Goal: Transaction & Acquisition: Purchase product/service

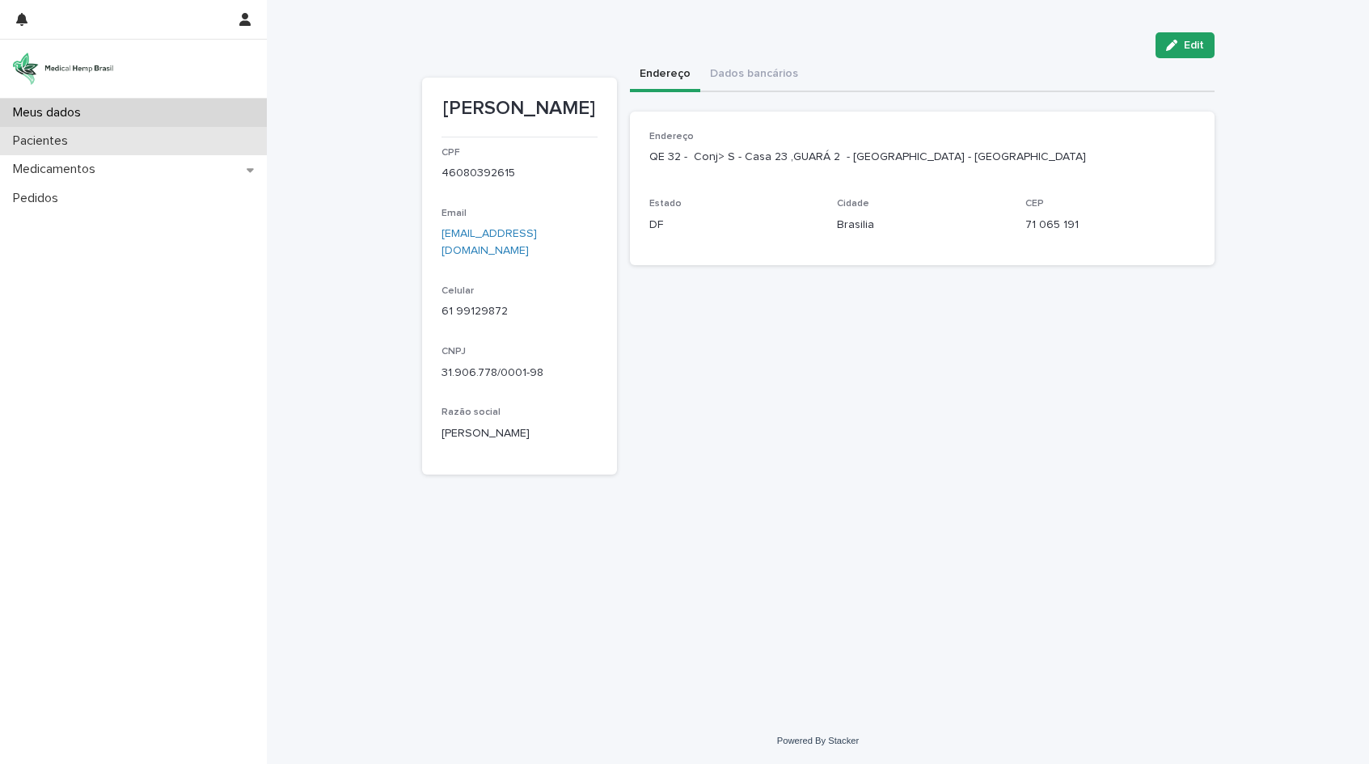
click at [35, 138] on p "Pacientes" at bounding box center [43, 140] width 74 height 15
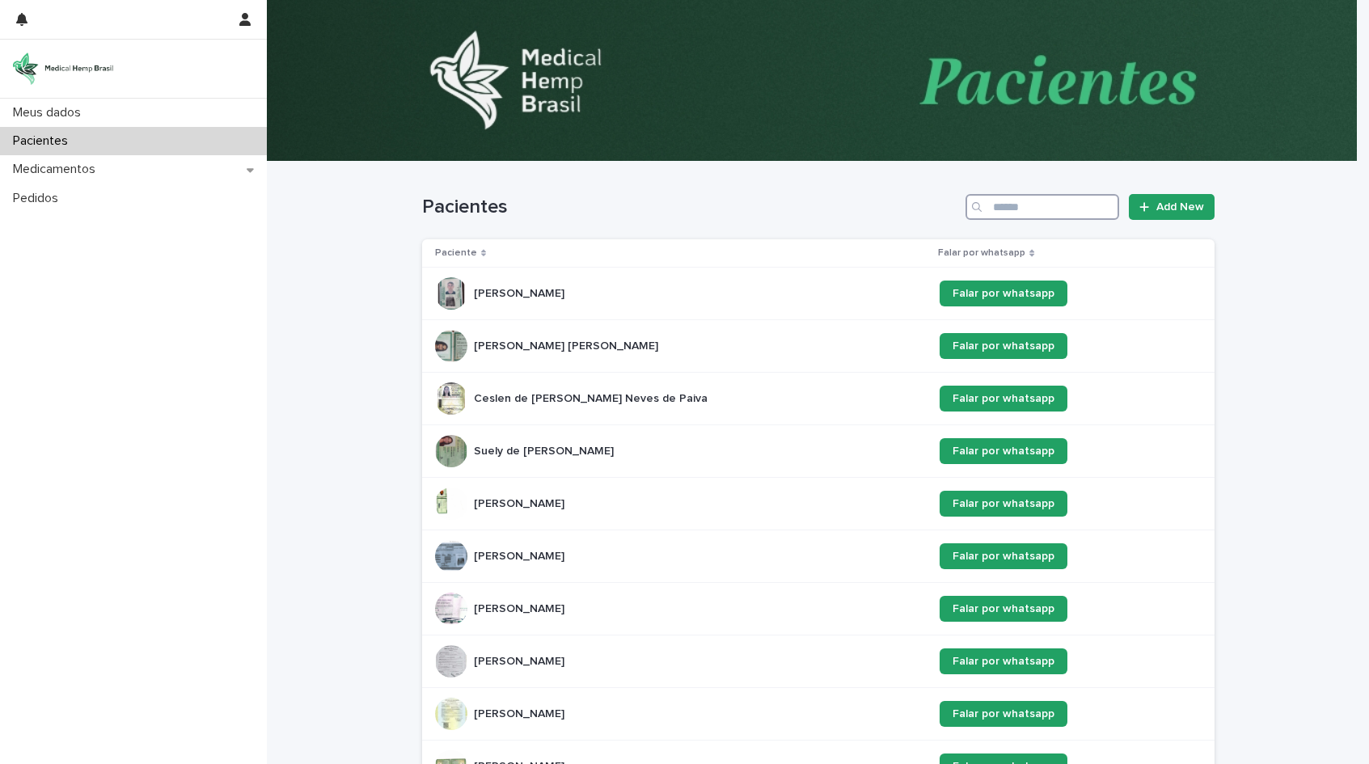
click at [1024, 207] on input "Search" at bounding box center [1042, 207] width 154 height 26
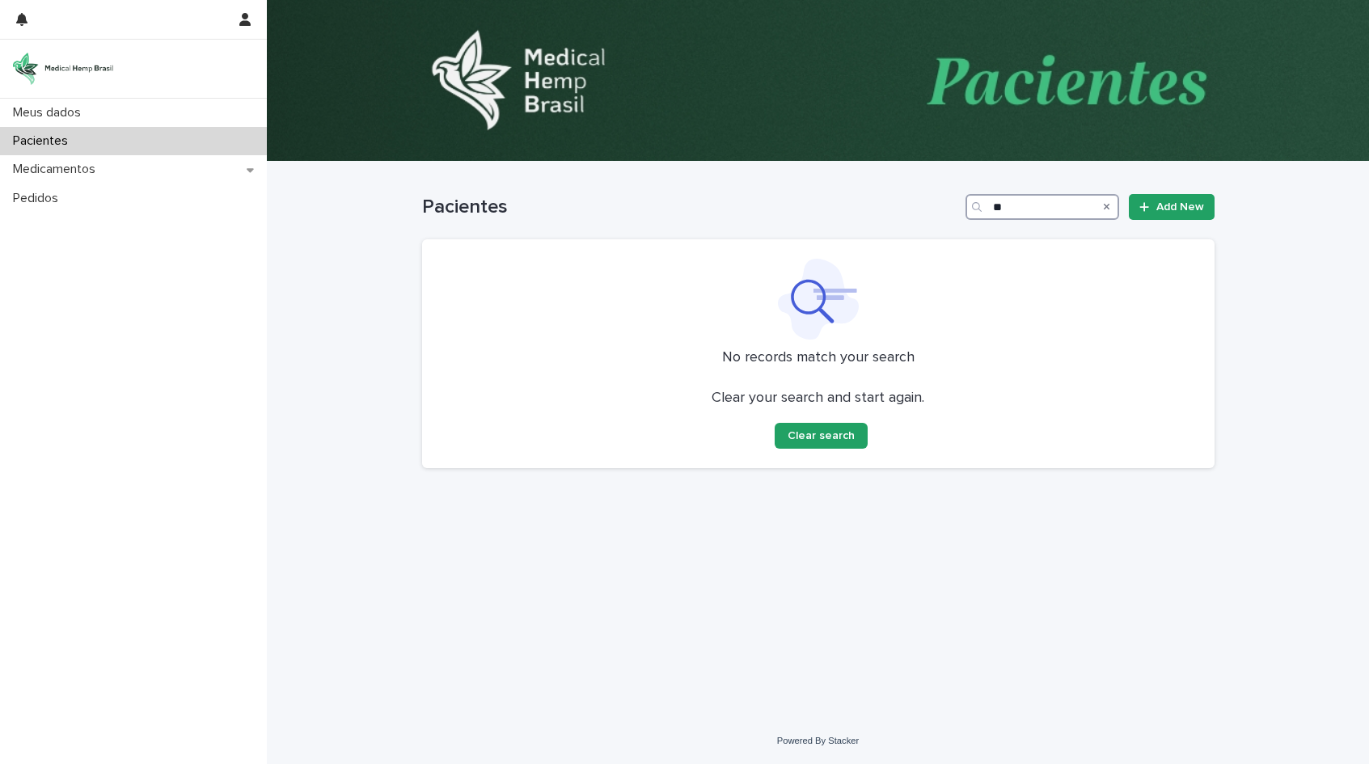
type input "*"
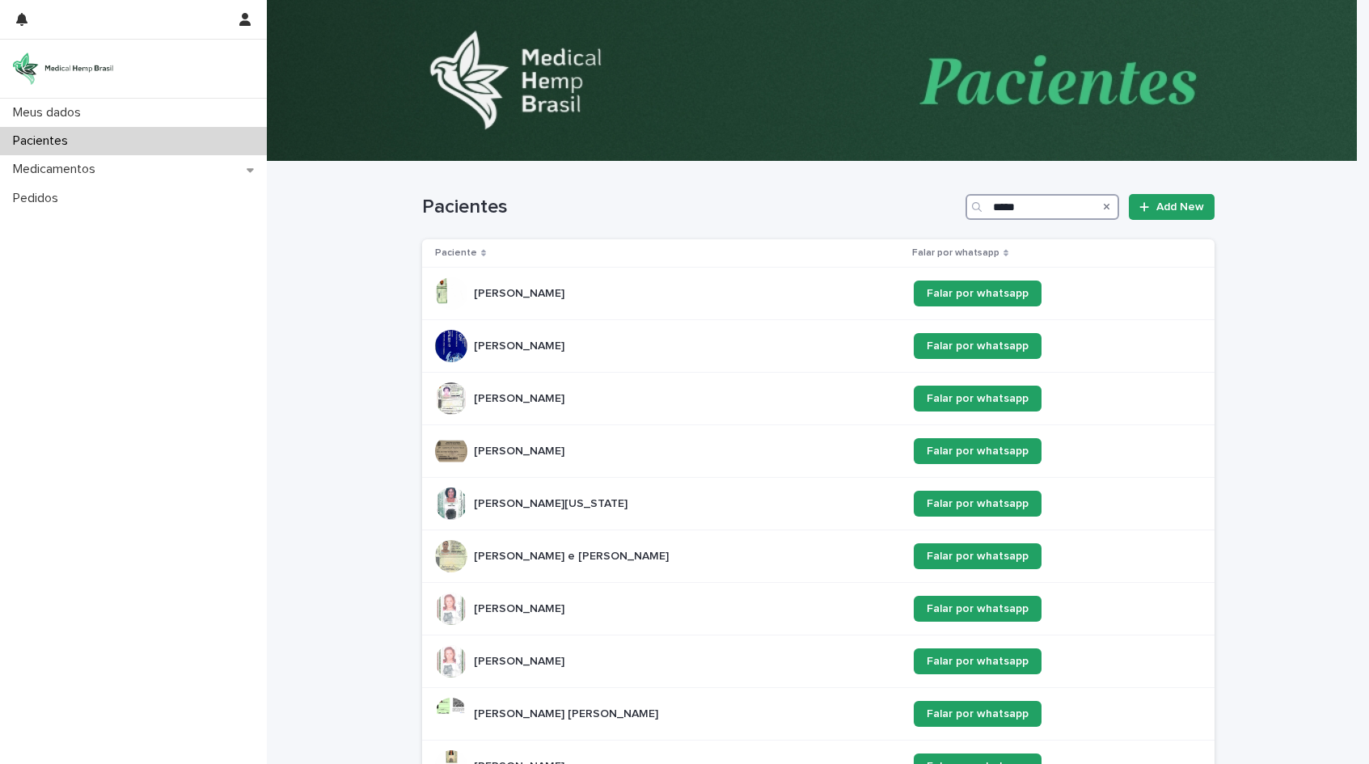
click at [1040, 206] on input "*****" at bounding box center [1042, 207] width 154 height 26
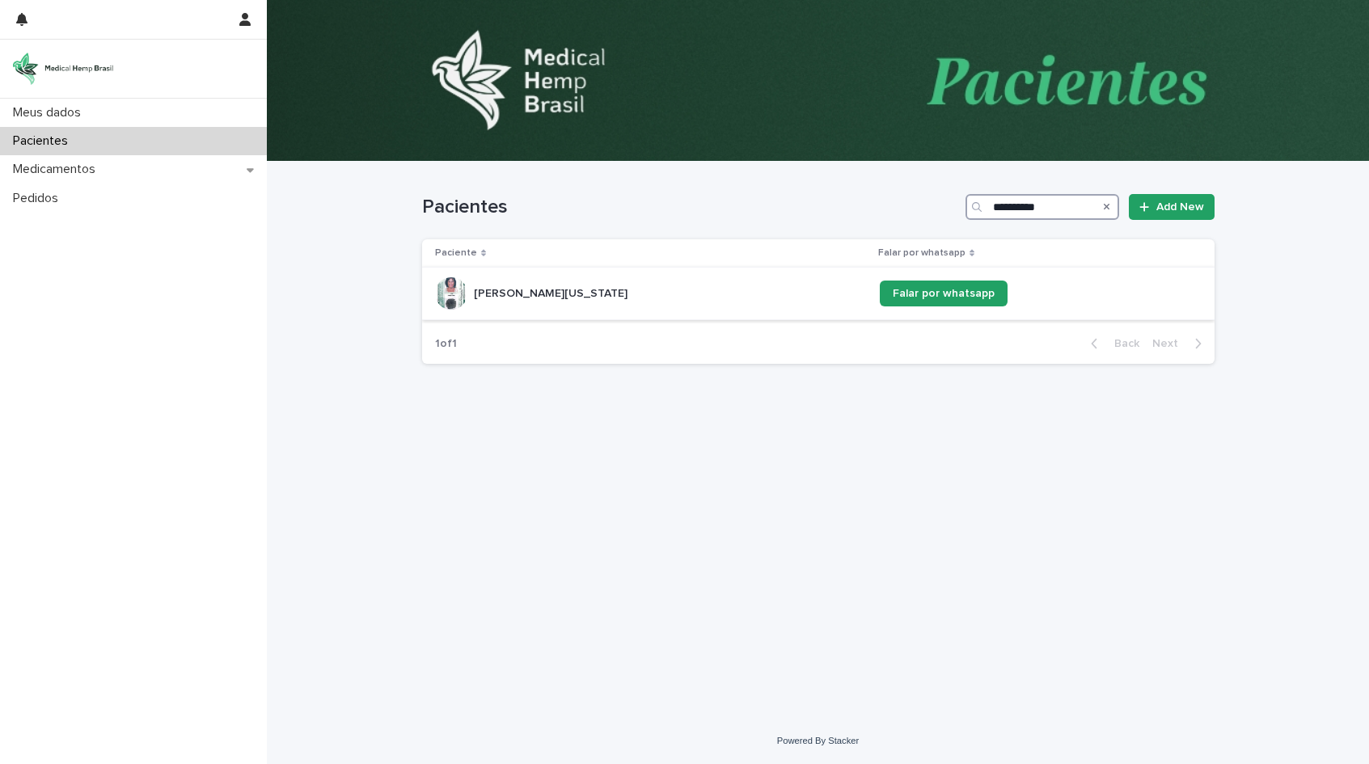
type input "**********"
click at [694, 294] on div "[PERSON_NAME][US_STATE][US_STATE]" at bounding box center [651, 293] width 432 height 32
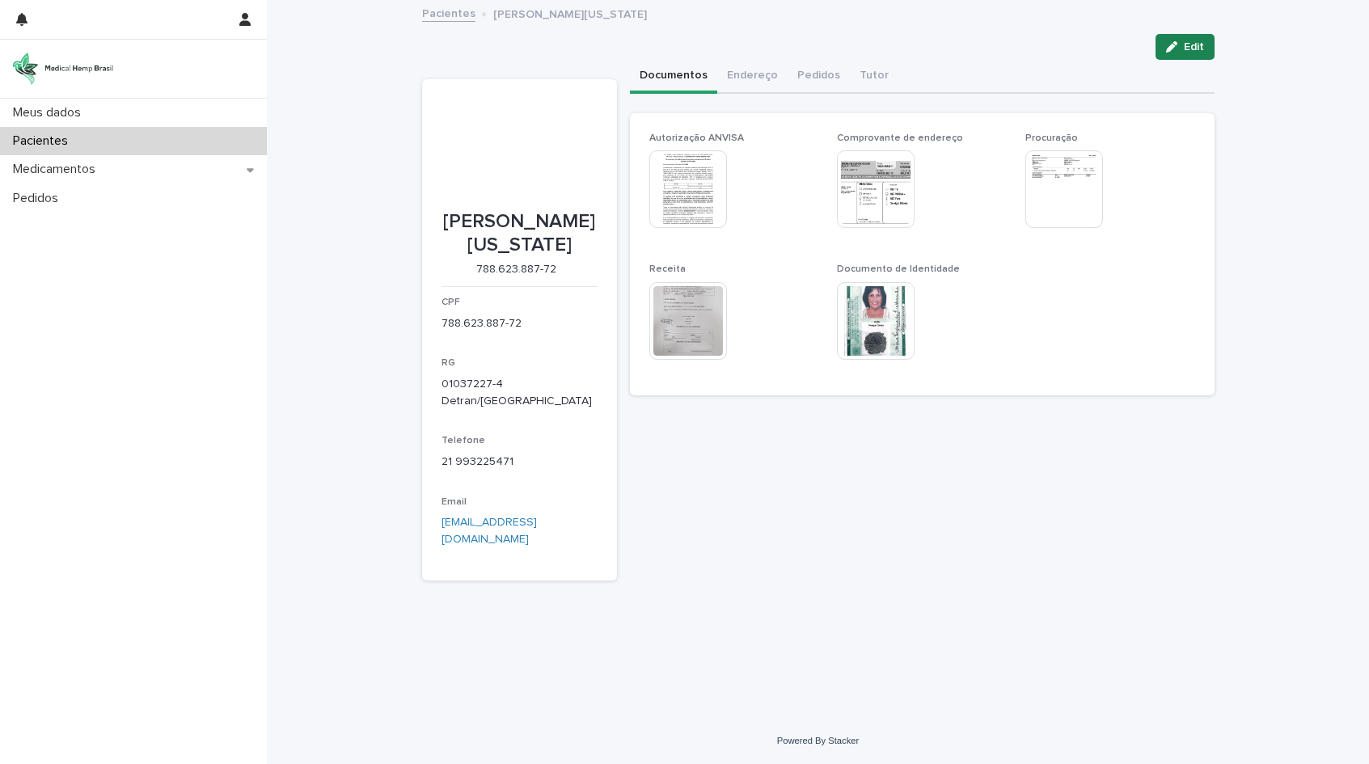
click at [1197, 49] on span "Edit" at bounding box center [1194, 46] width 20 height 11
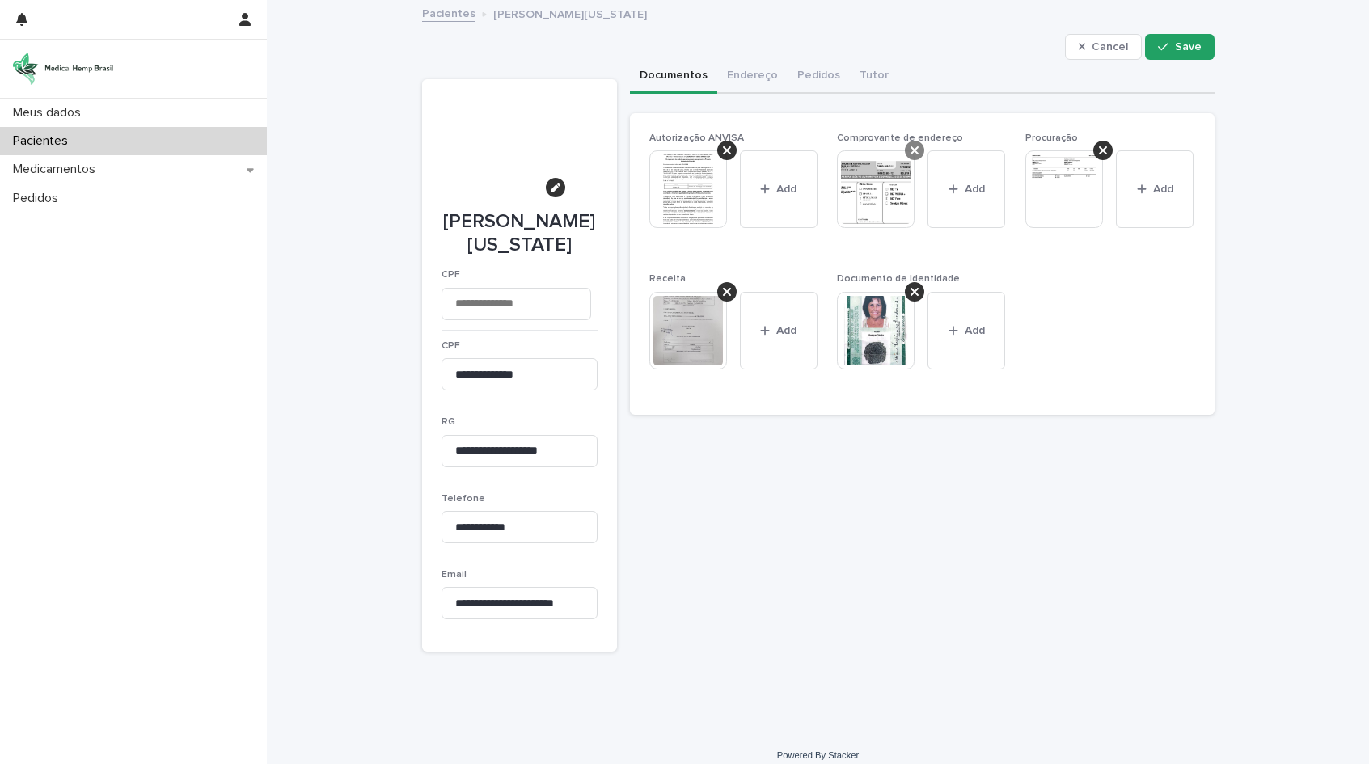
click at [910, 147] on icon at bounding box center [914, 150] width 8 height 13
click at [685, 330] on img at bounding box center [688, 331] width 78 height 78
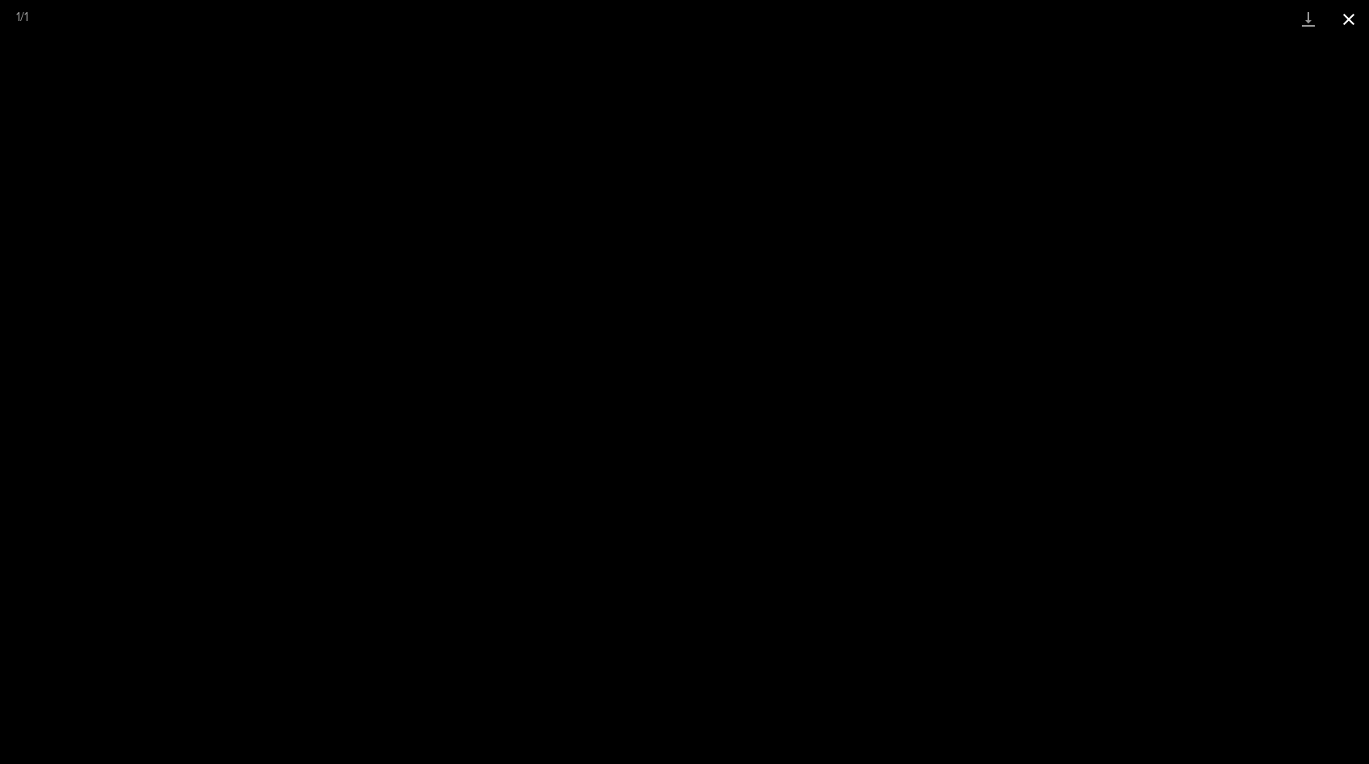
click at [1344, 19] on button "Close gallery" at bounding box center [1348, 19] width 40 height 38
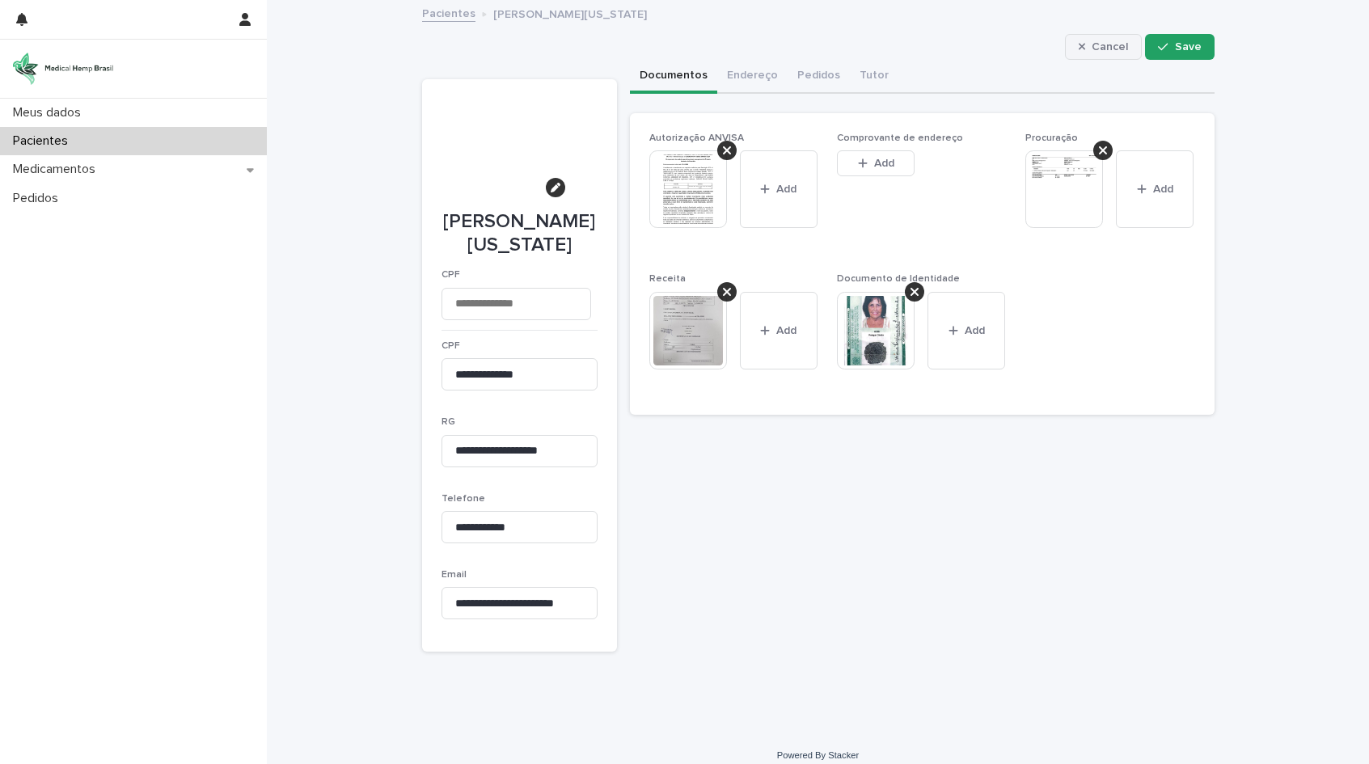
click at [1101, 50] on span "Cancel" at bounding box center [1109, 46] width 36 height 11
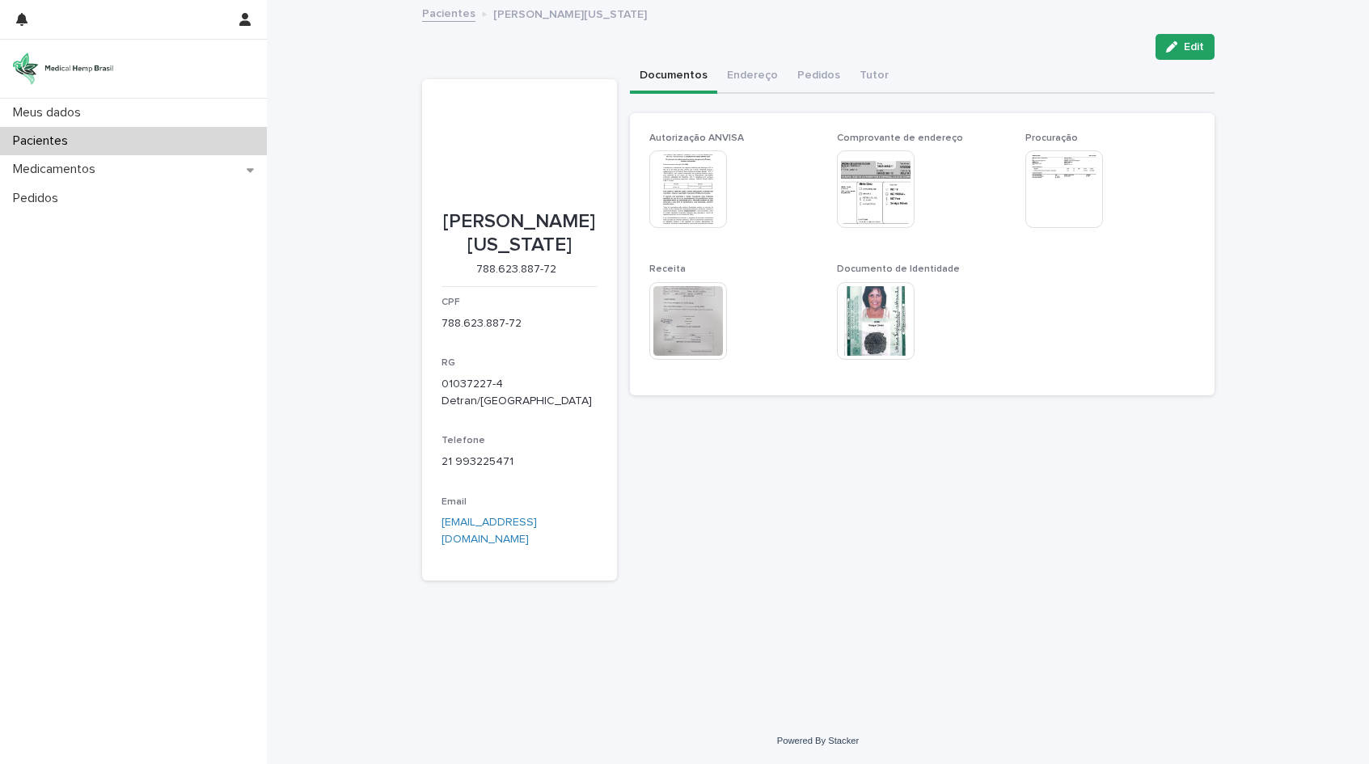
click at [70, 143] on p "Pacientes" at bounding box center [43, 140] width 74 height 15
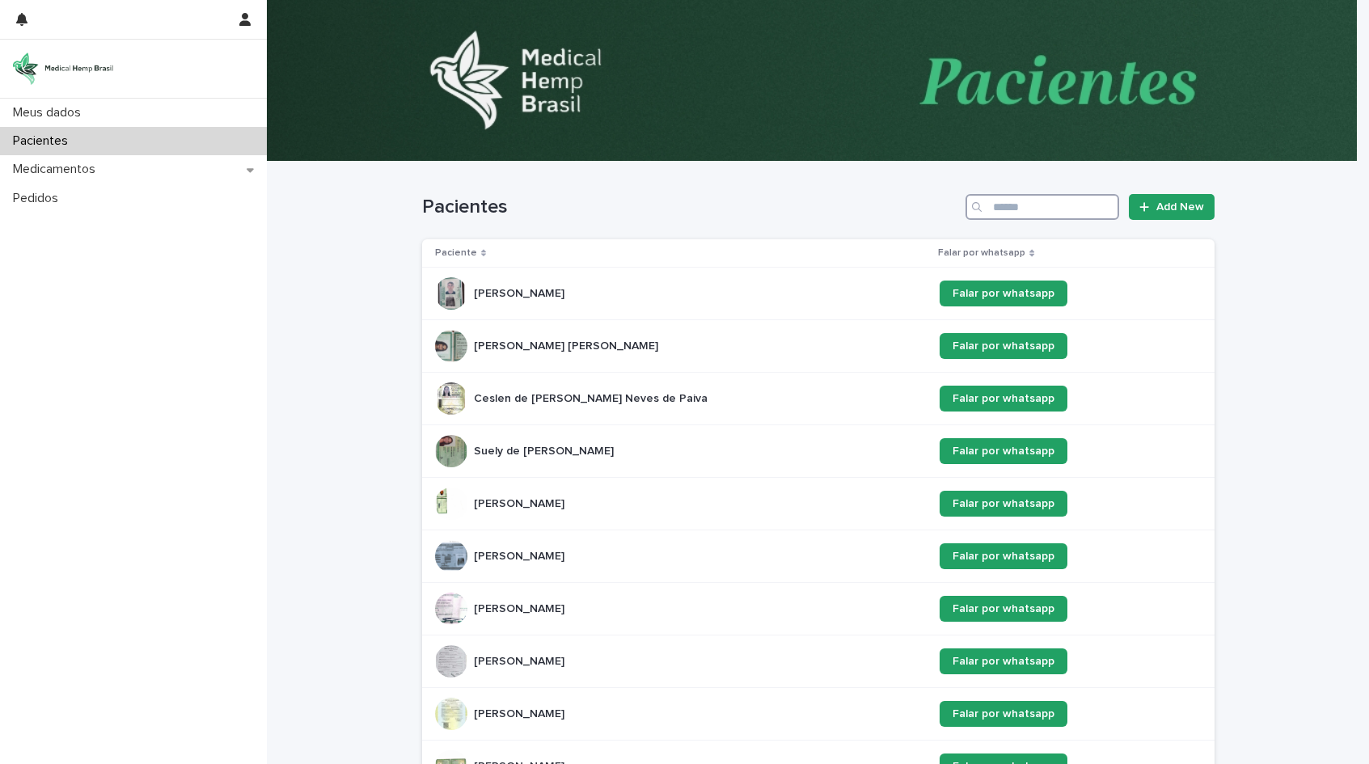
click at [1000, 208] on input "Search" at bounding box center [1042, 207] width 154 height 26
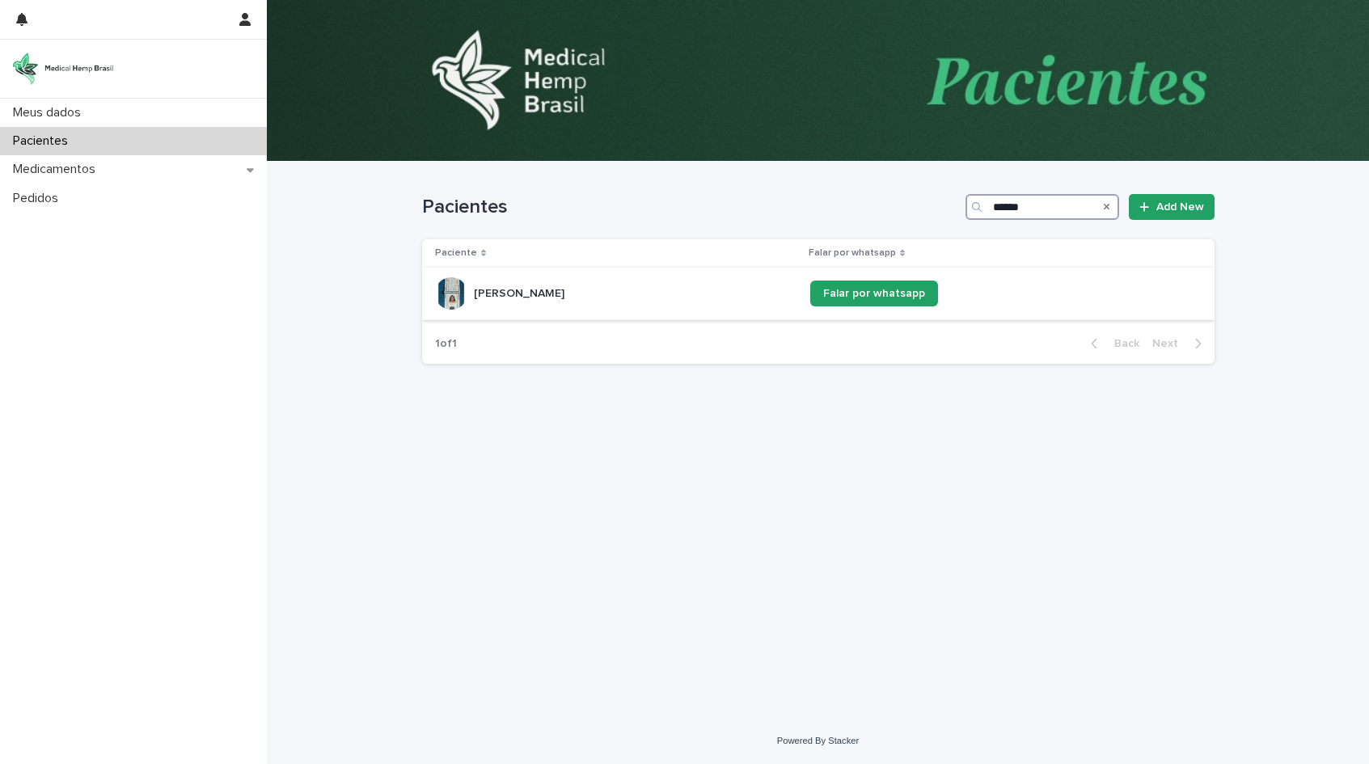
type input "******"
click at [684, 290] on div "[PERSON_NAME]" at bounding box center [616, 293] width 362 height 32
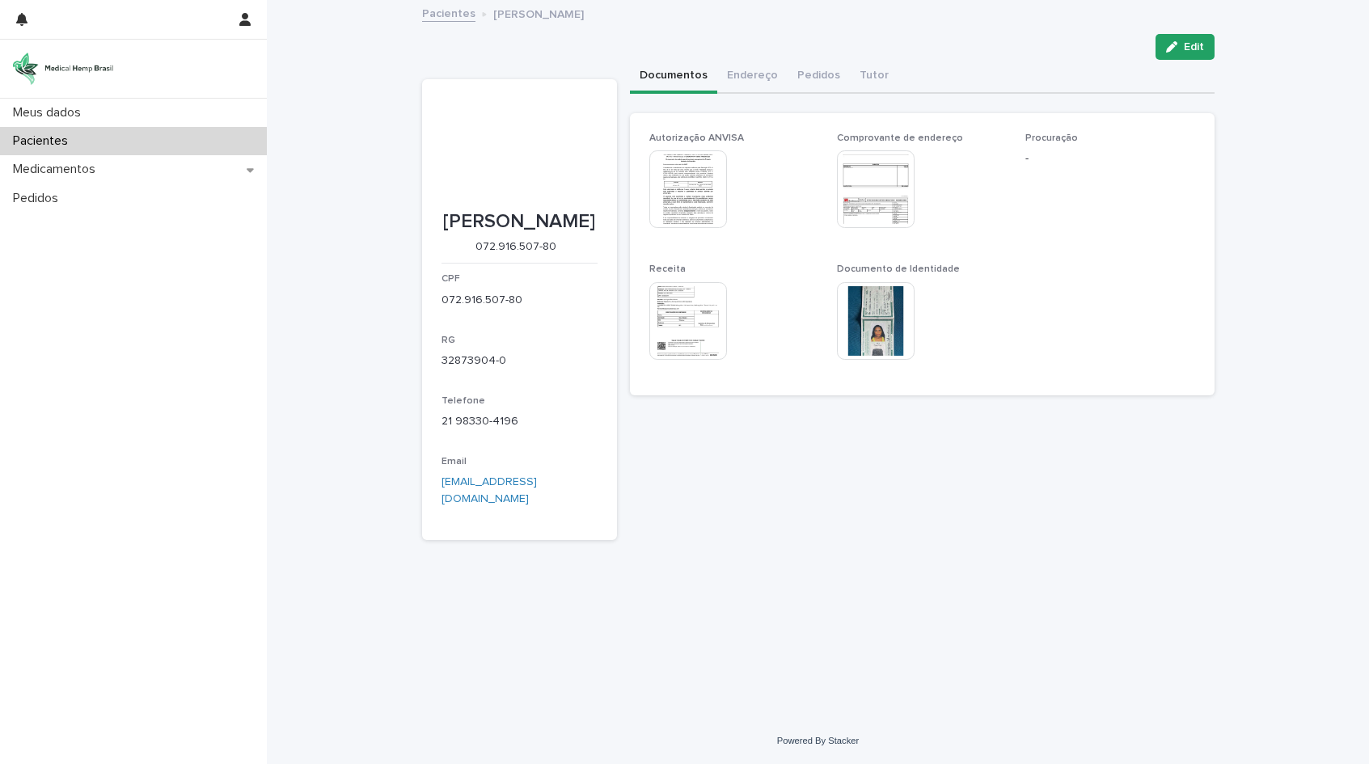
click at [702, 204] on img at bounding box center [688, 189] width 78 height 78
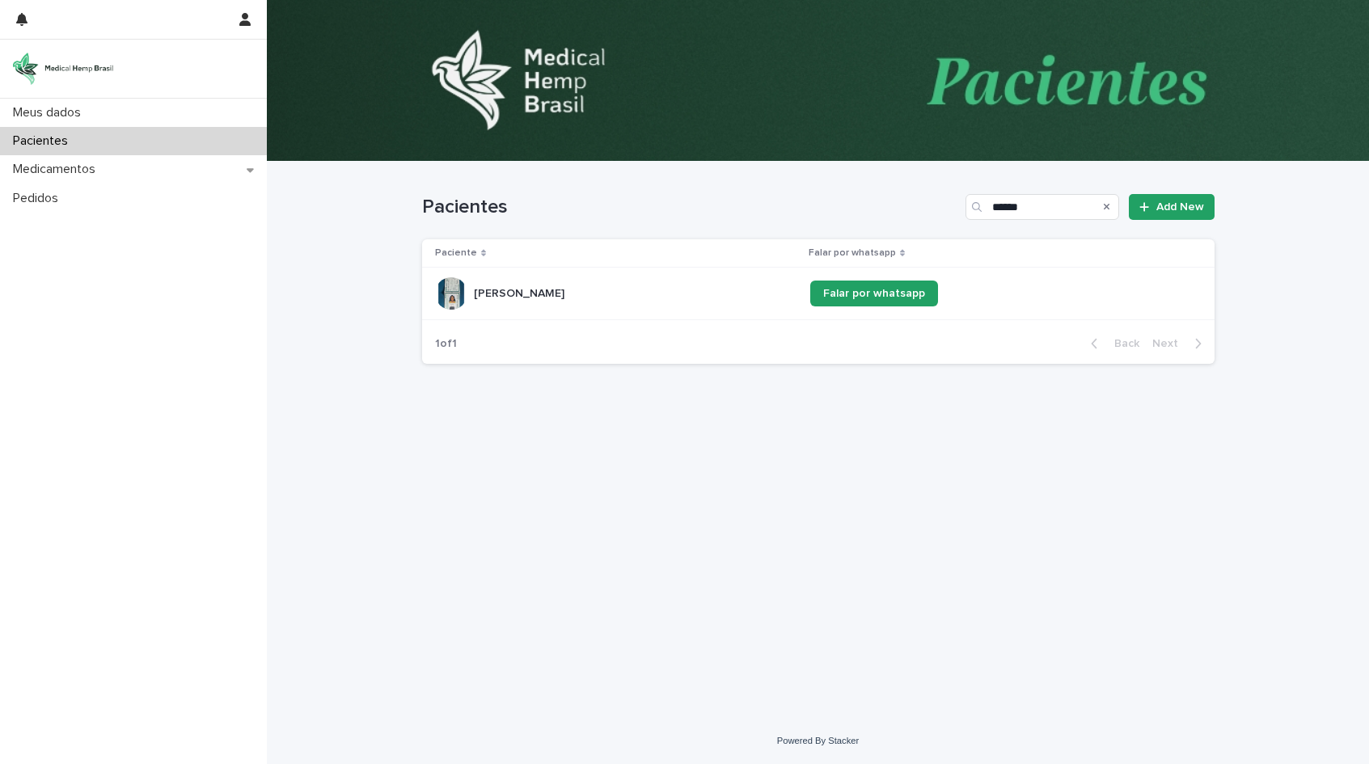
click at [528, 294] on p "[PERSON_NAME]" at bounding box center [521, 292] width 94 height 17
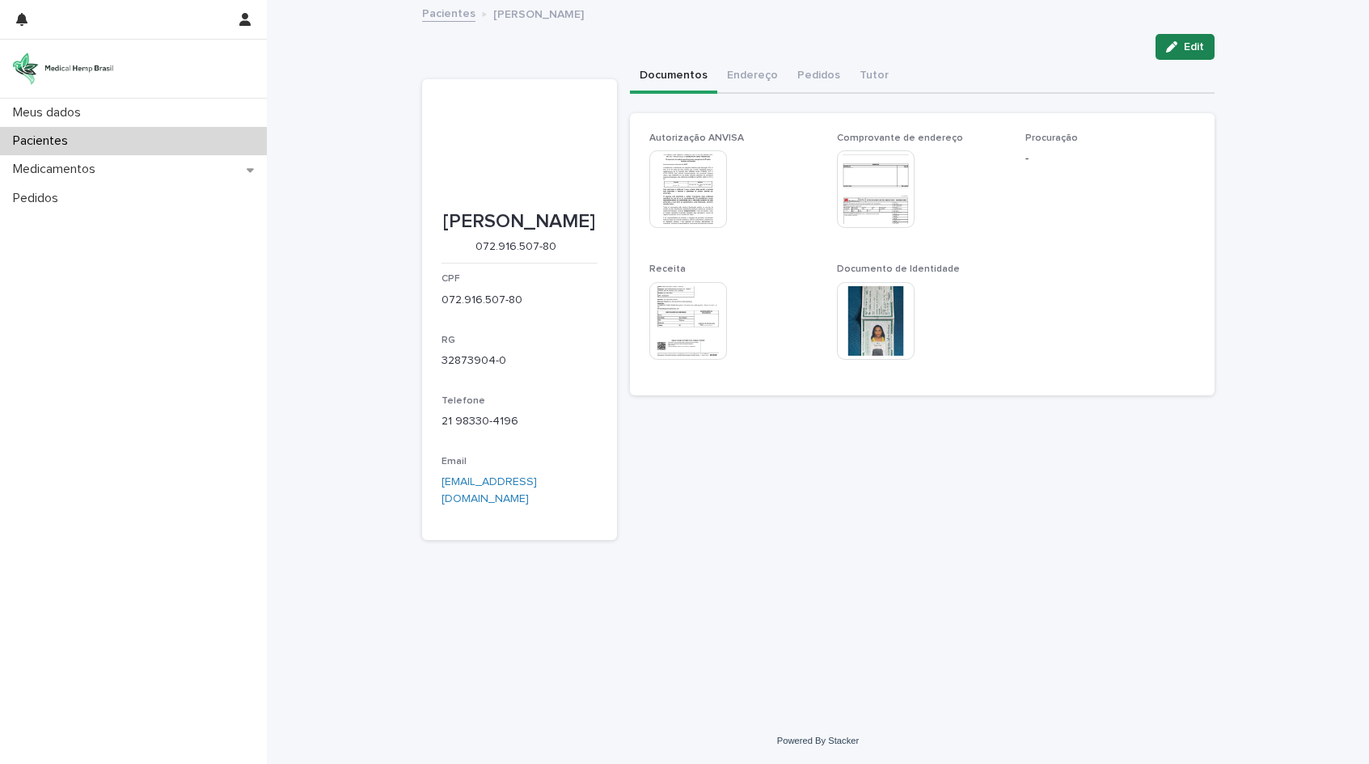
click at [1189, 40] on button "Edit" at bounding box center [1184, 47] width 59 height 26
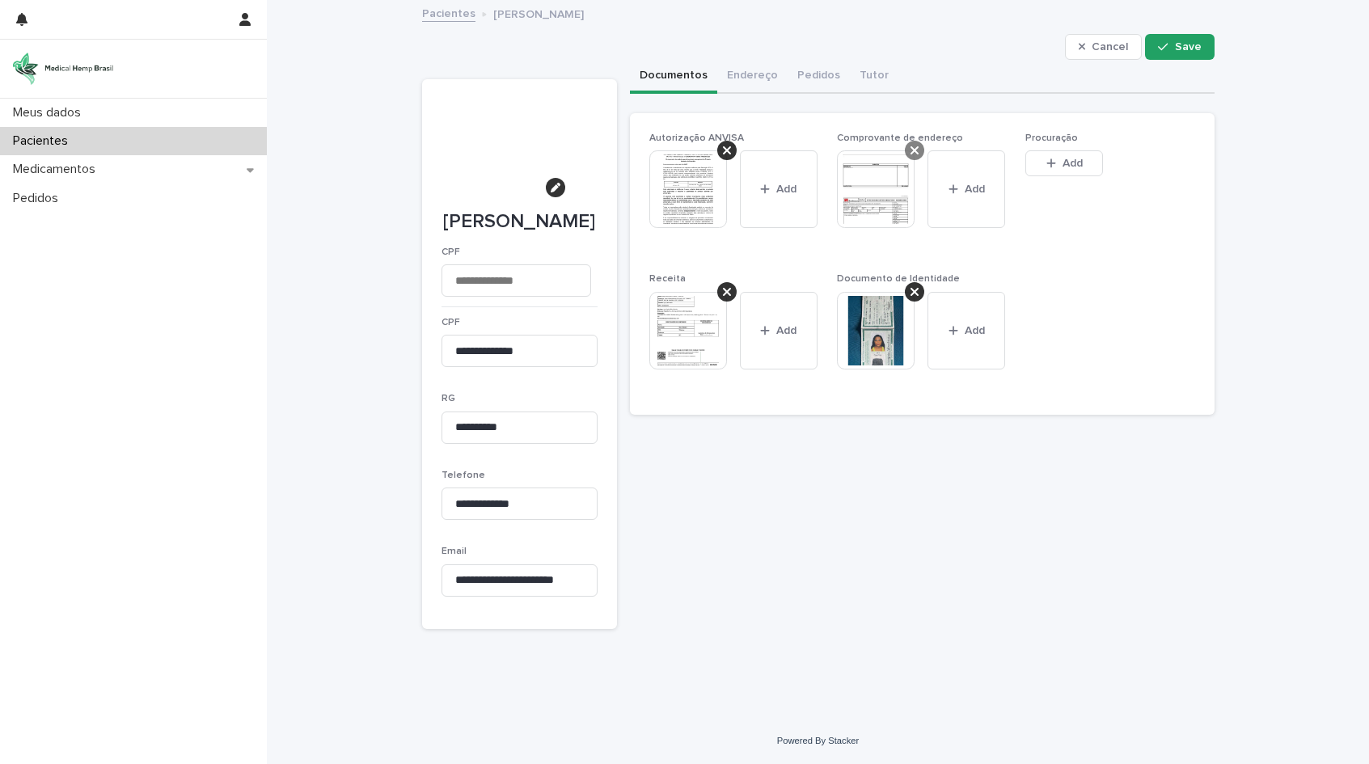
click at [910, 151] on icon at bounding box center [914, 150] width 8 height 8
click at [879, 169] on span "Add" at bounding box center [884, 163] width 20 height 11
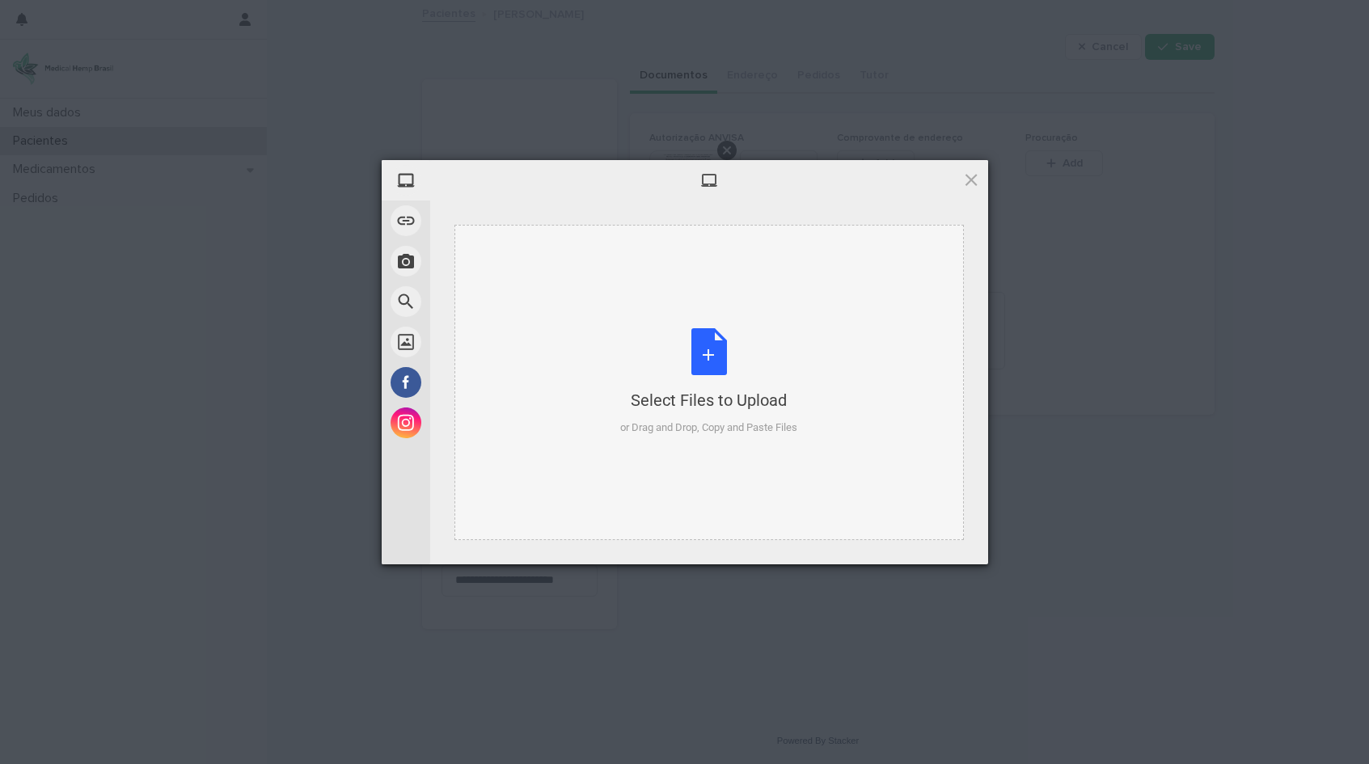
click at [711, 351] on div "Select Files to Upload or Drag and Drop, Copy and Paste Files" at bounding box center [708, 382] width 177 height 108
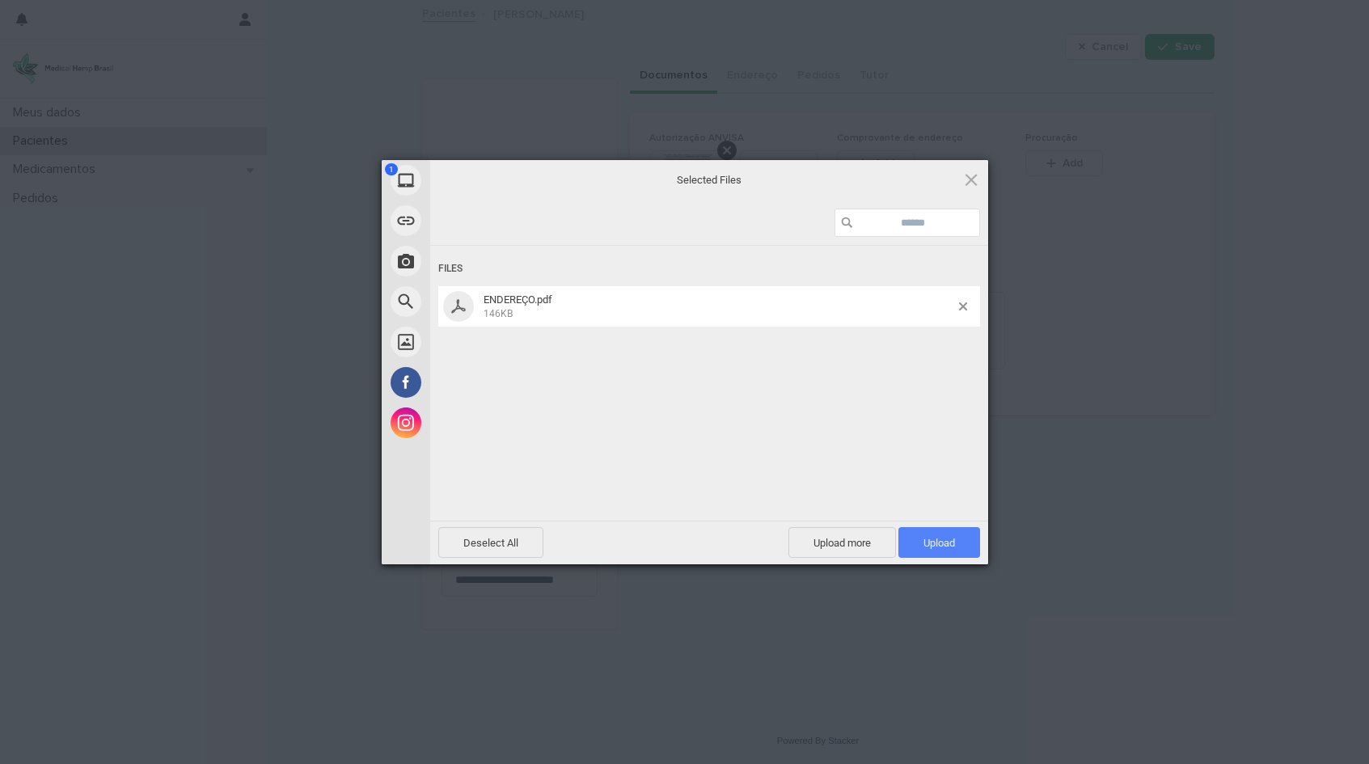
click at [938, 546] on span "Upload 1" at bounding box center [939, 543] width 32 height 12
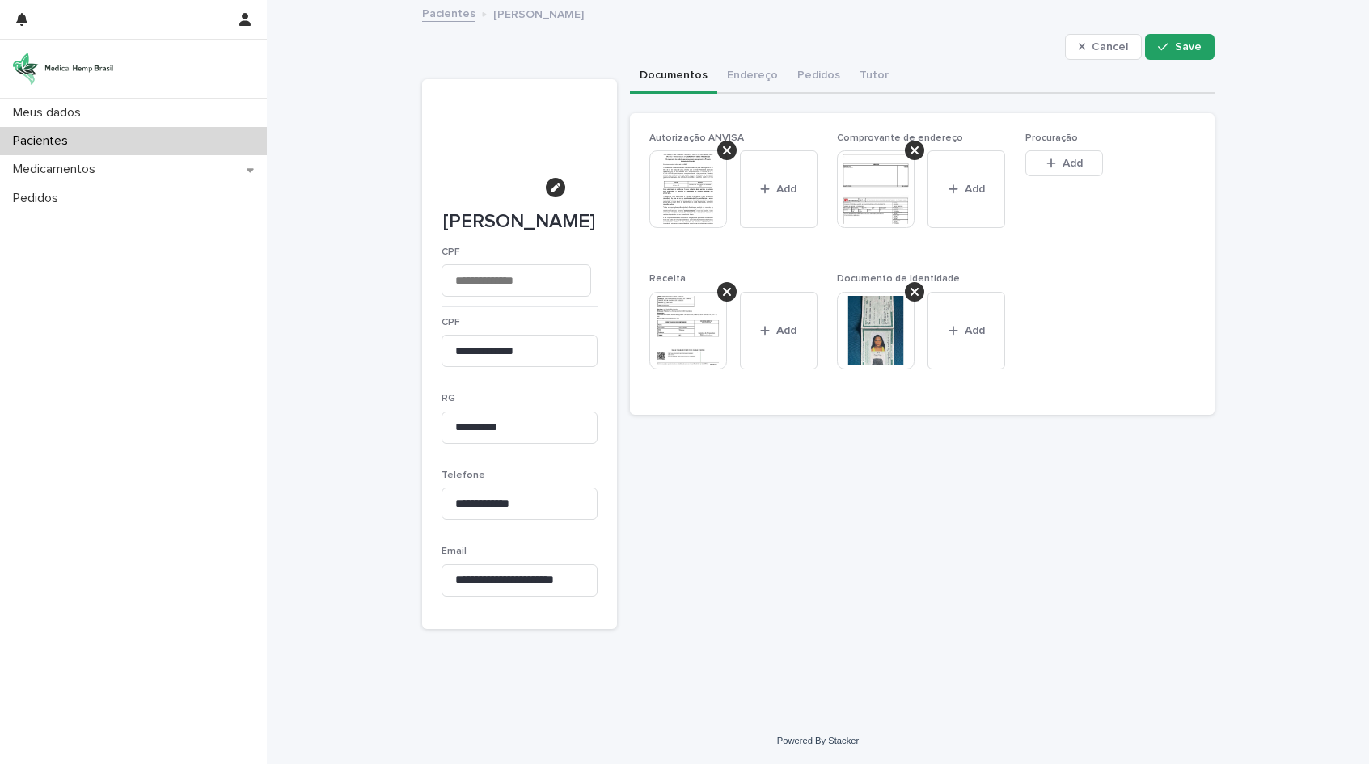
click at [692, 342] on img at bounding box center [688, 331] width 78 height 78
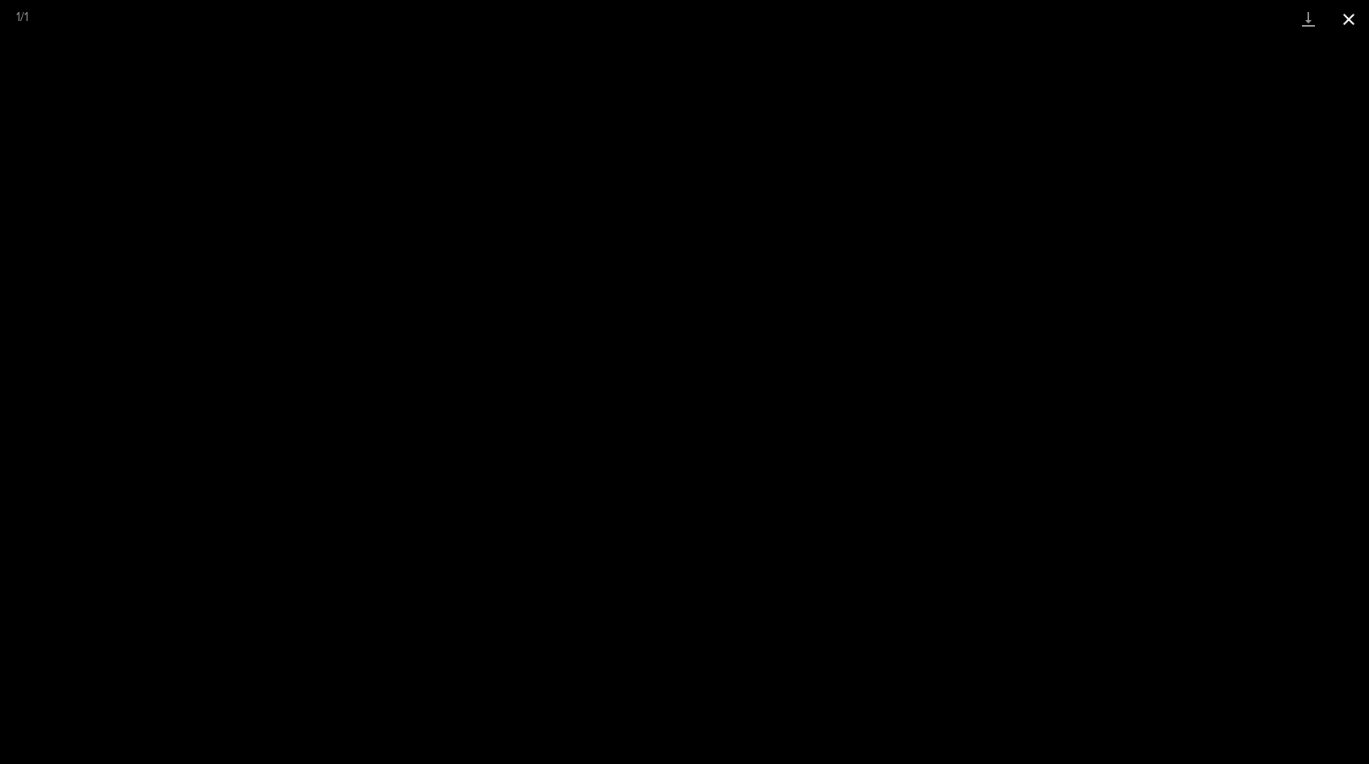
click at [1341, 21] on button "Close gallery" at bounding box center [1348, 19] width 40 height 38
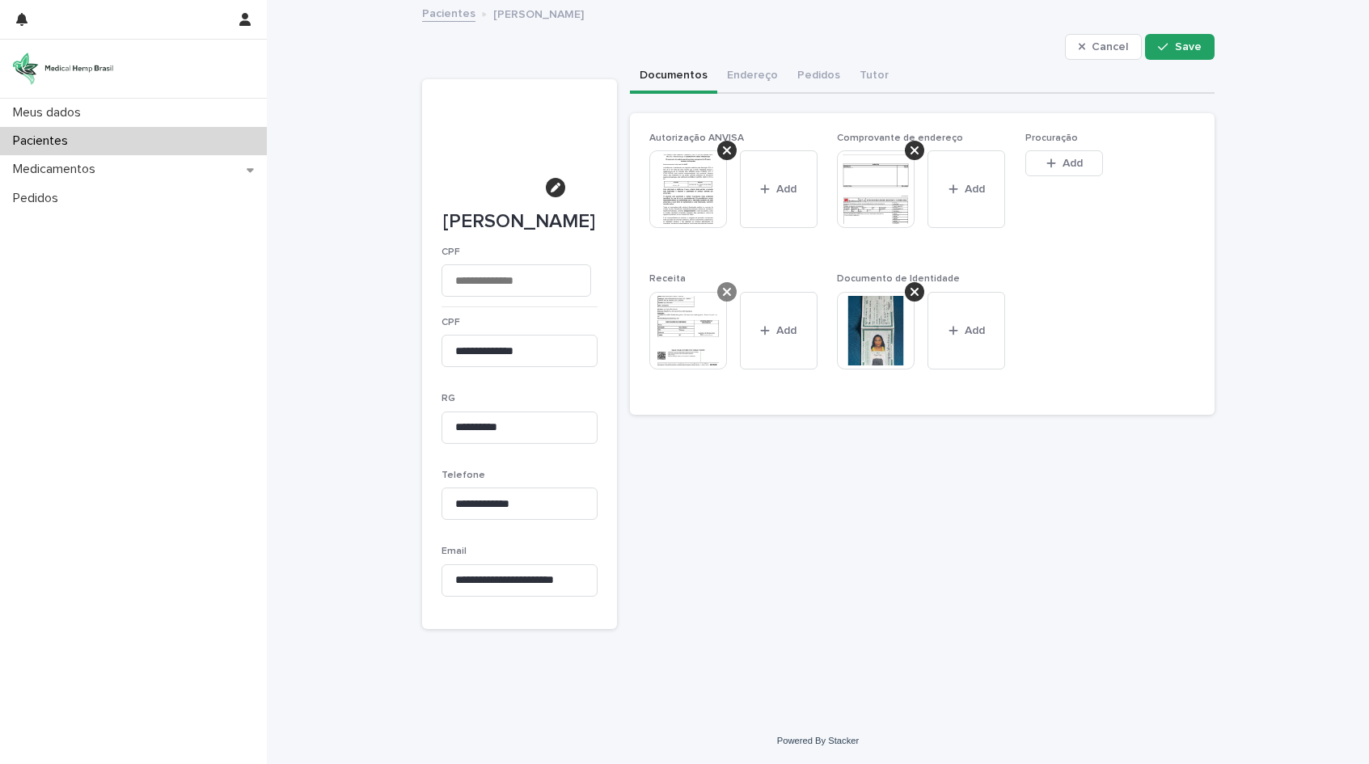
click at [723, 290] on icon at bounding box center [727, 291] width 8 height 13
click at [717, 290] on div "Receita This file cannot be opened Download File Add" at bounding box center [733, 330] width 169 height 115
click at [910, 148] on icon at bounding box center [914, 150] width 8 height 13
click at [874, 163] on span "Add" at bounding box center [884, 163] width 20 height 11
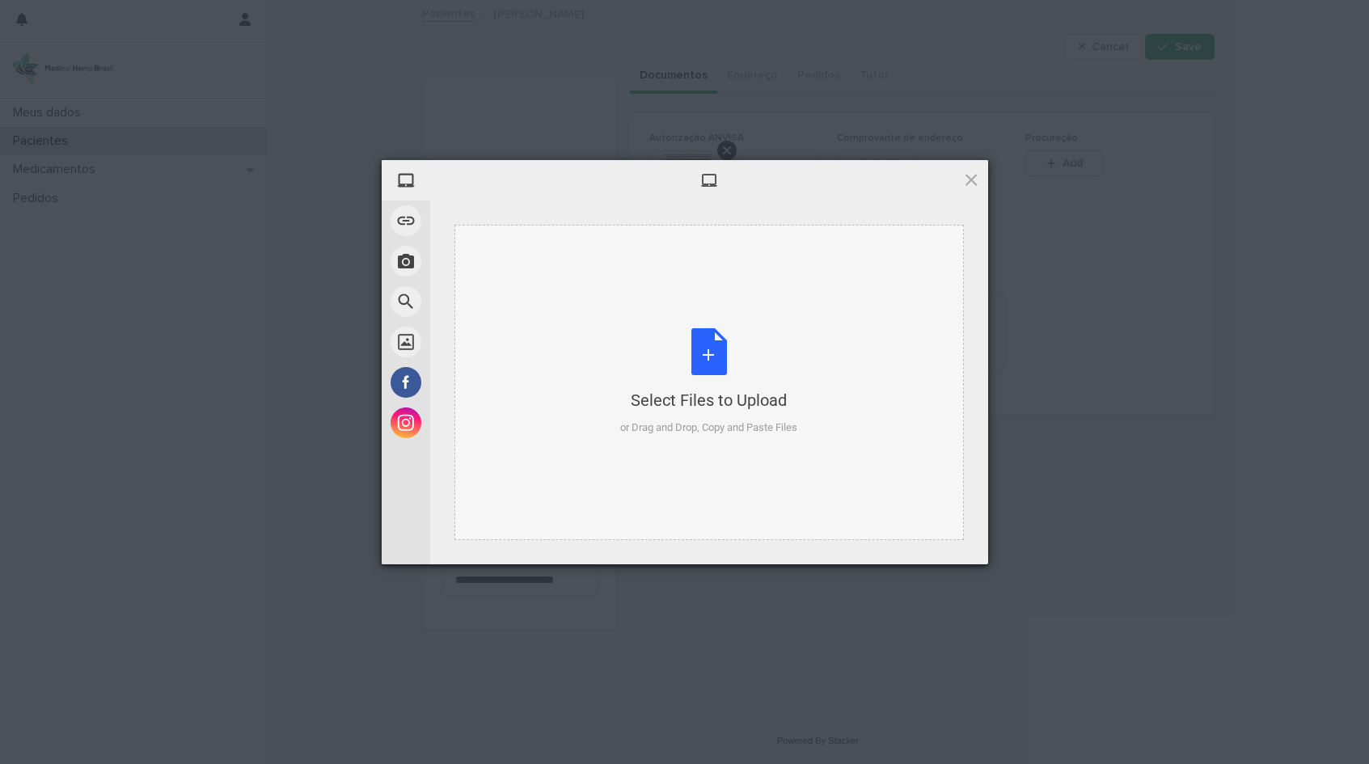
click at [706, 351] on div "Select Files to Upload or Drag and Drop, Copy and Paste Files" at bounding box center [708, 382] width 177 height 108
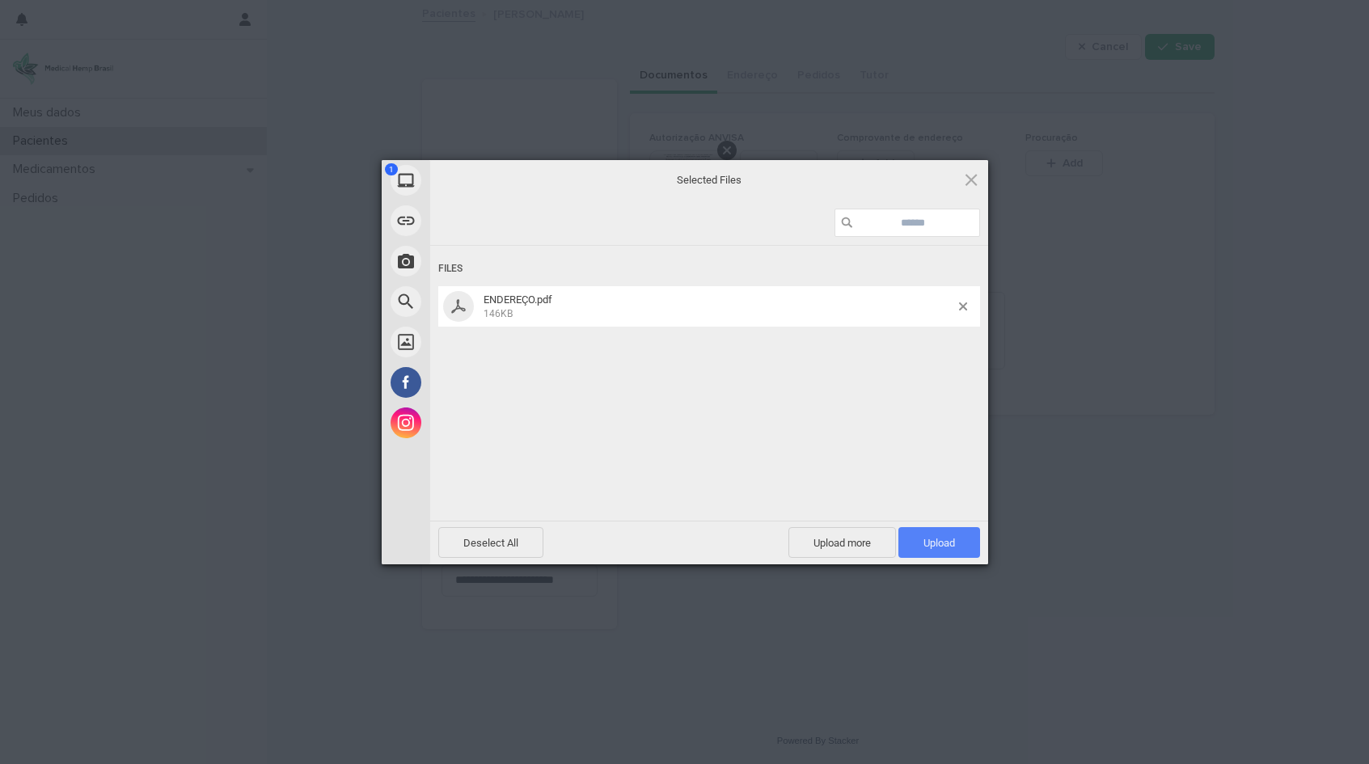
click at [942, 538] on span "Upload 1" at bounding box center [939, 543] width 32 height 12
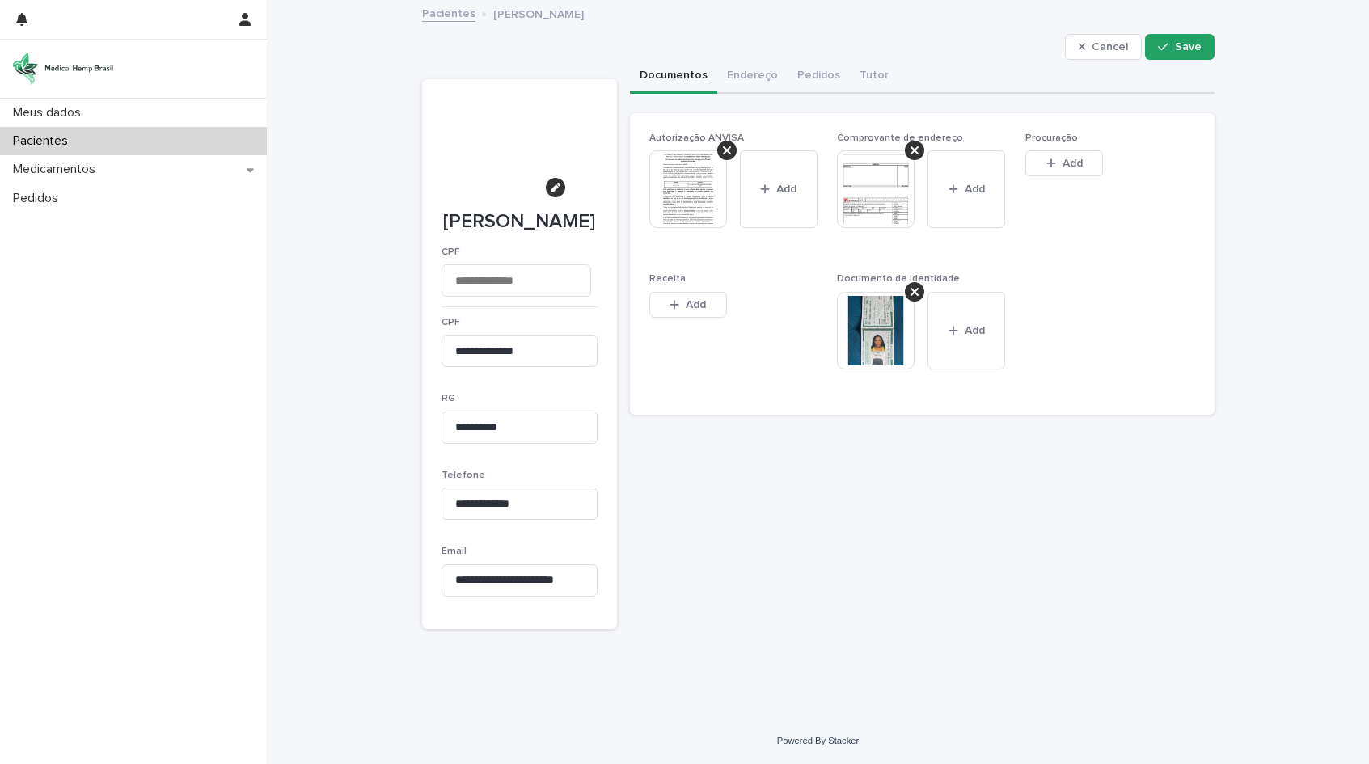
click at [680, 211] on img at bounding box center [688, 189] width 78 height 78
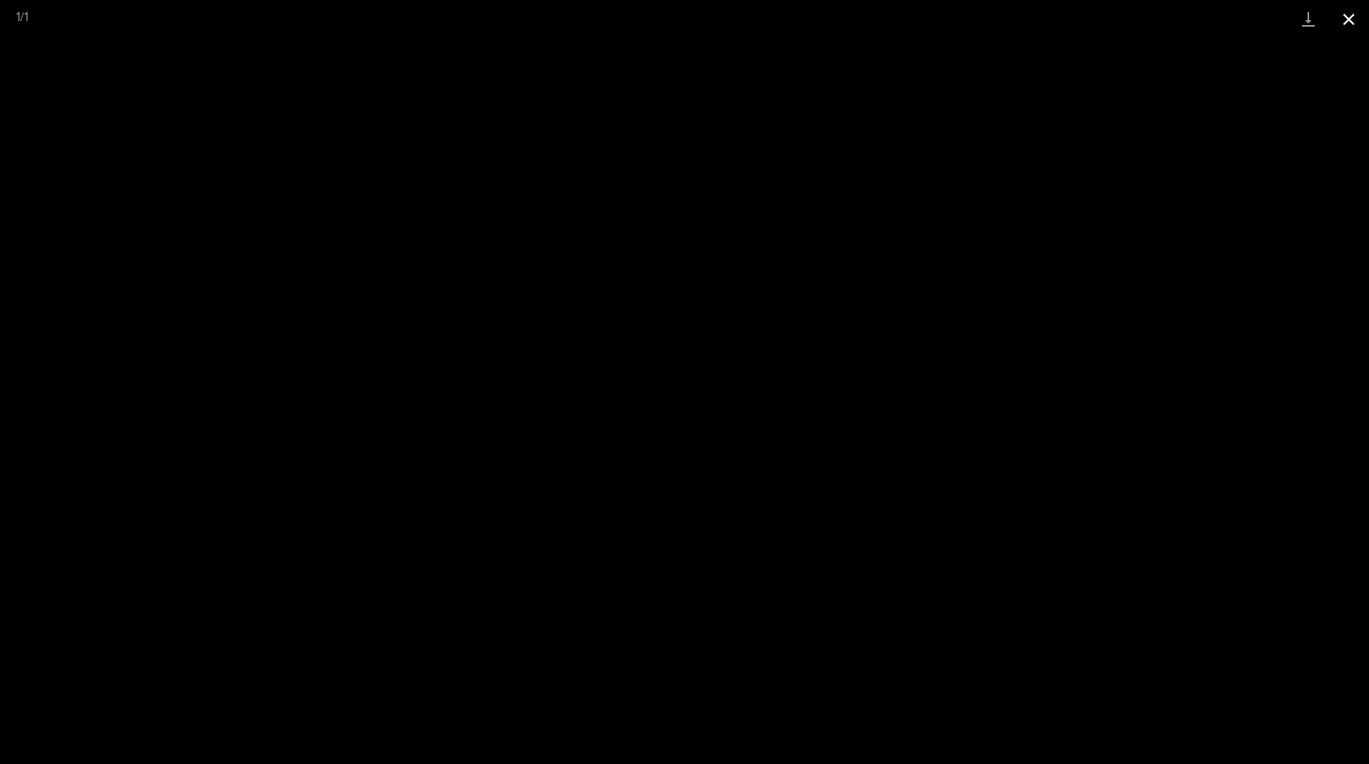
click at [1356, 22] on button "Close gallery" at bounding box center [1348, 19] width 40 height 38
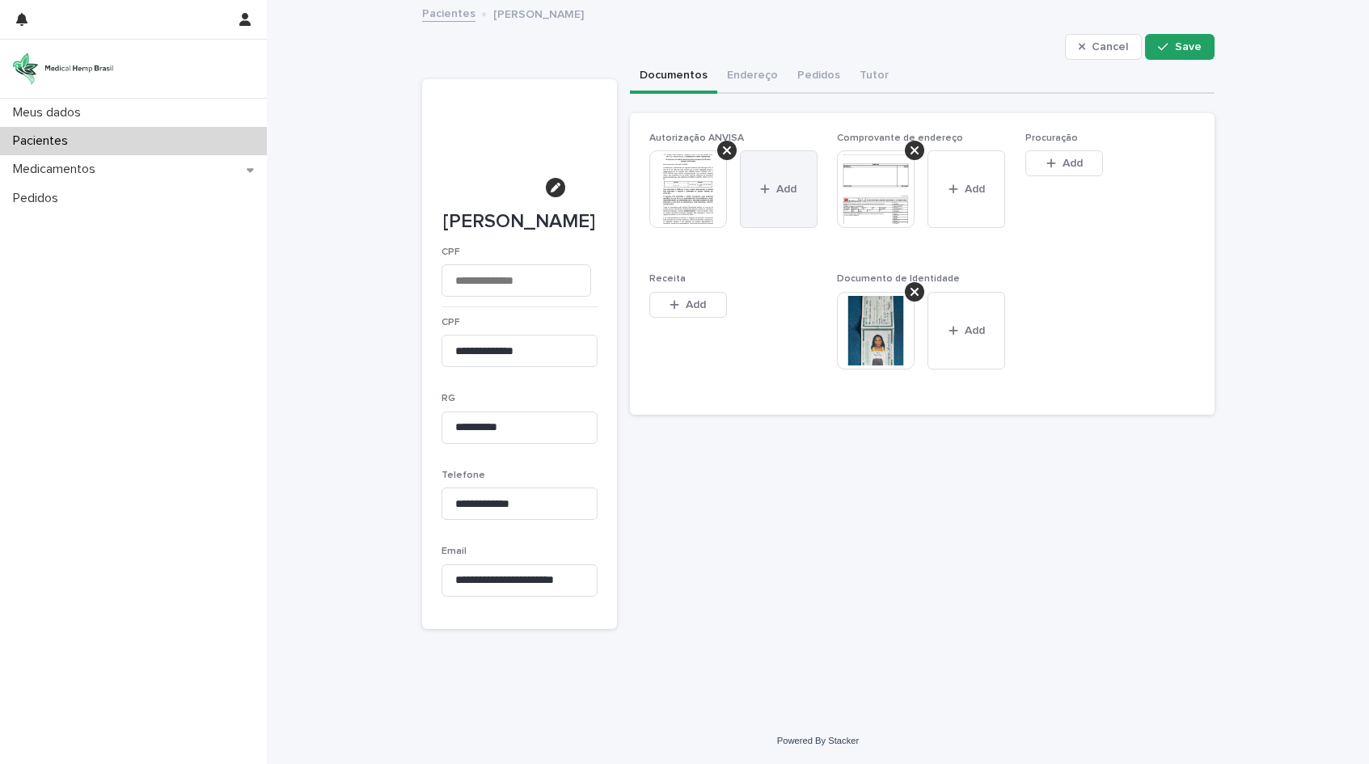
click at [776, 192] on span "Add" at bounding box center [786, 189] width 20 height 11
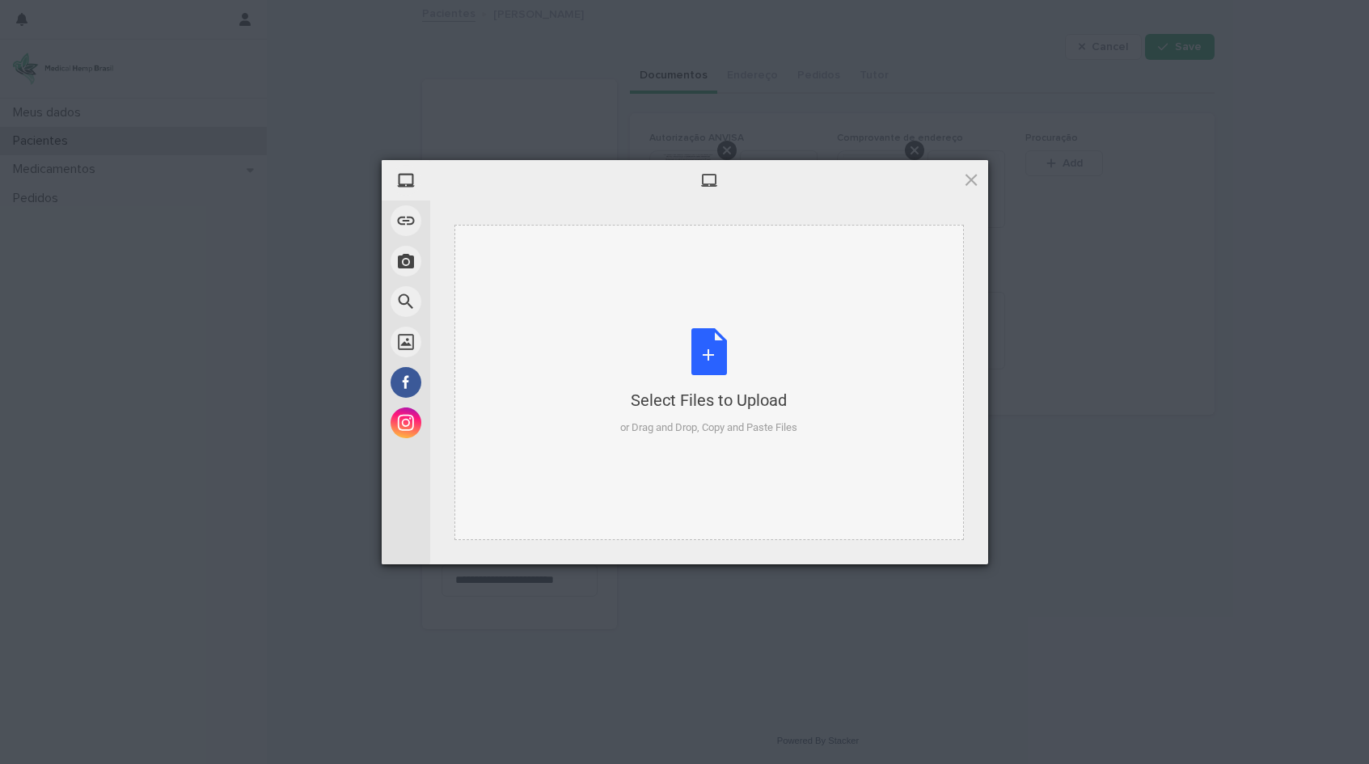
click at [706, 348] on div "Select Files to Upload or Drag and Drop, Copy and Paste Files" at bounding box center [708, 382] width 177 height 108
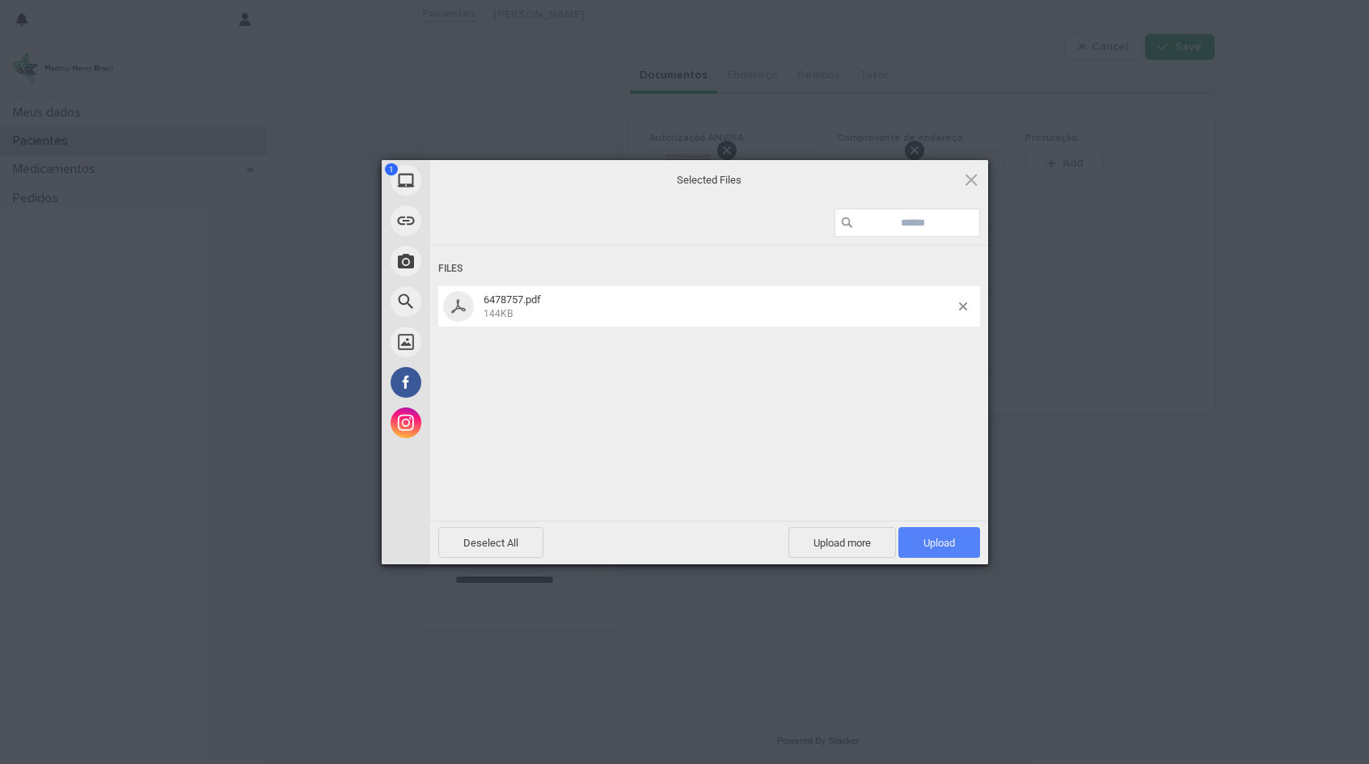
click at [951, 545] on span "Upload 1" at bounding box center [939, 543] width 32 height 12
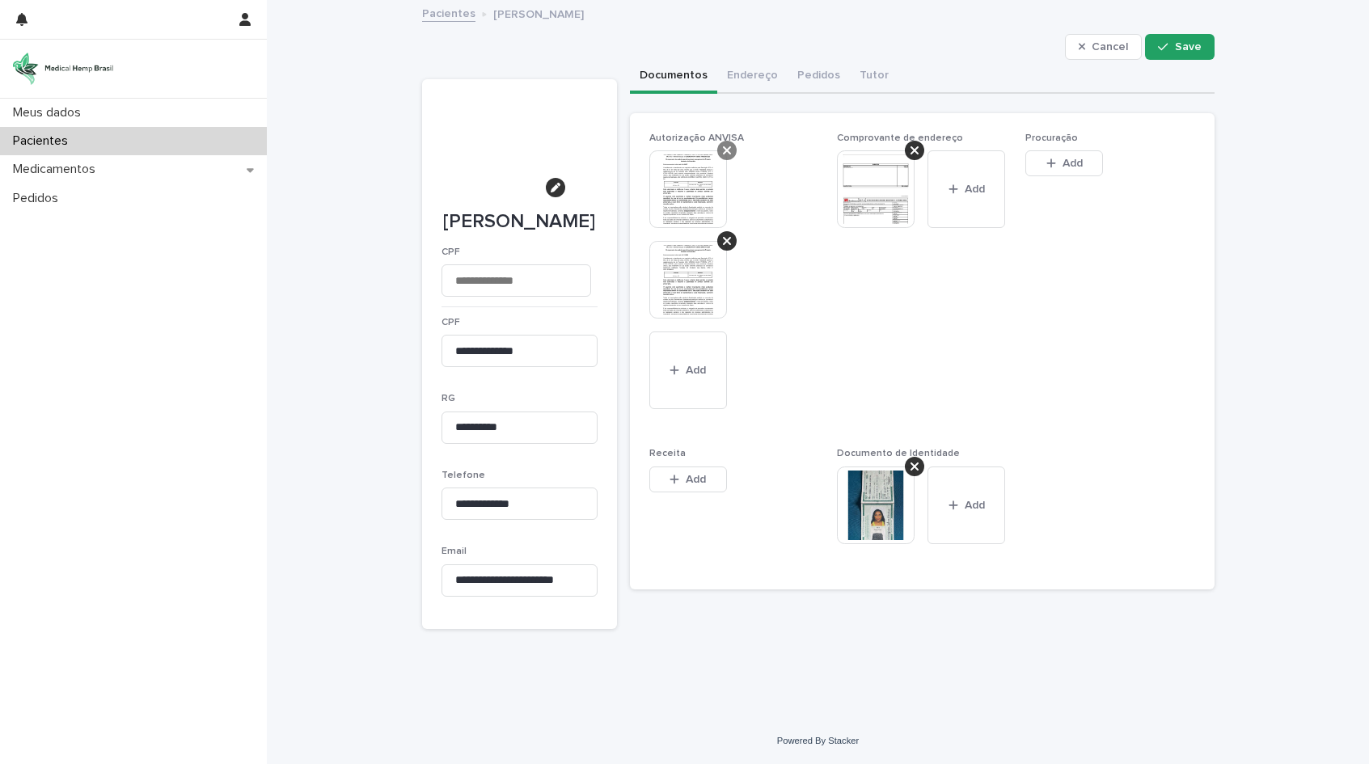
click at [723, 151] on icon at bounding box center [727, 150] width 8 height 8
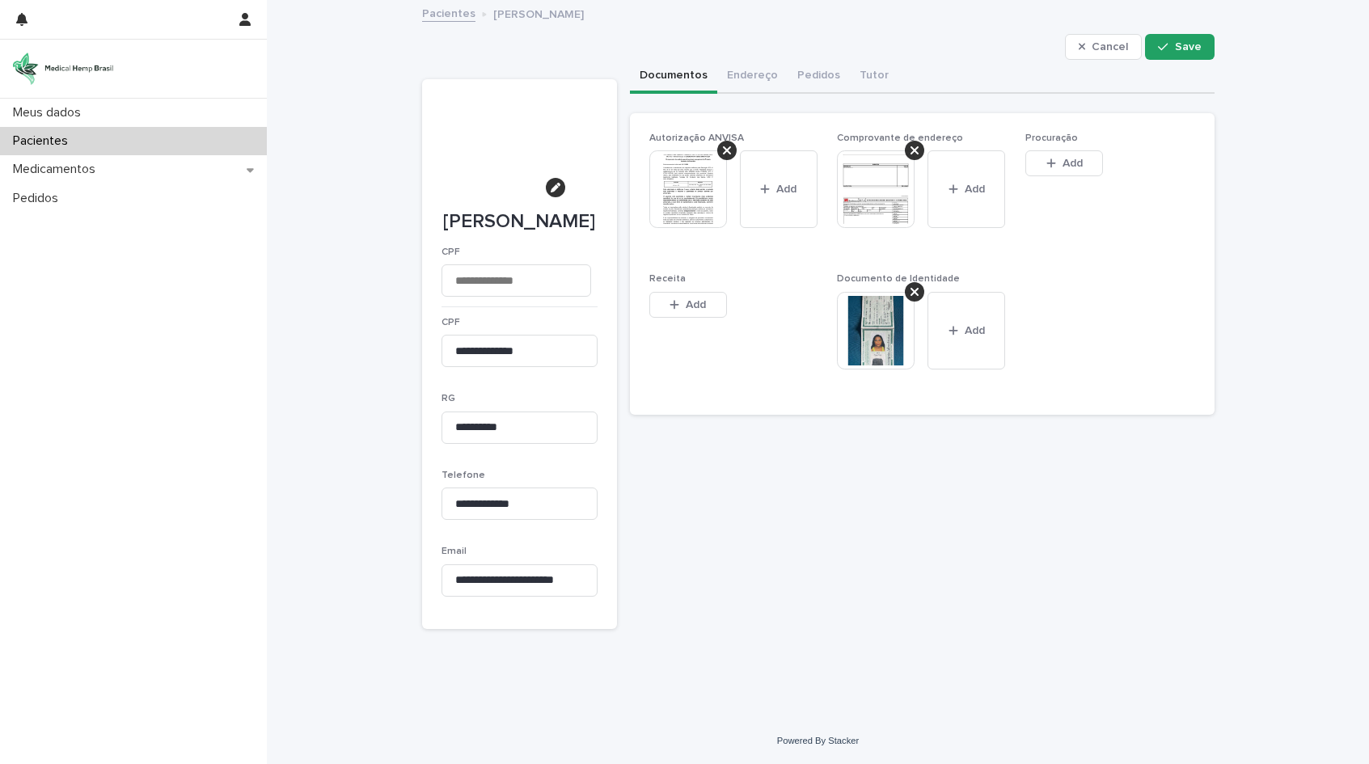
click at [683, 197] on img at bounding box center [688, 189] width 78 height 78
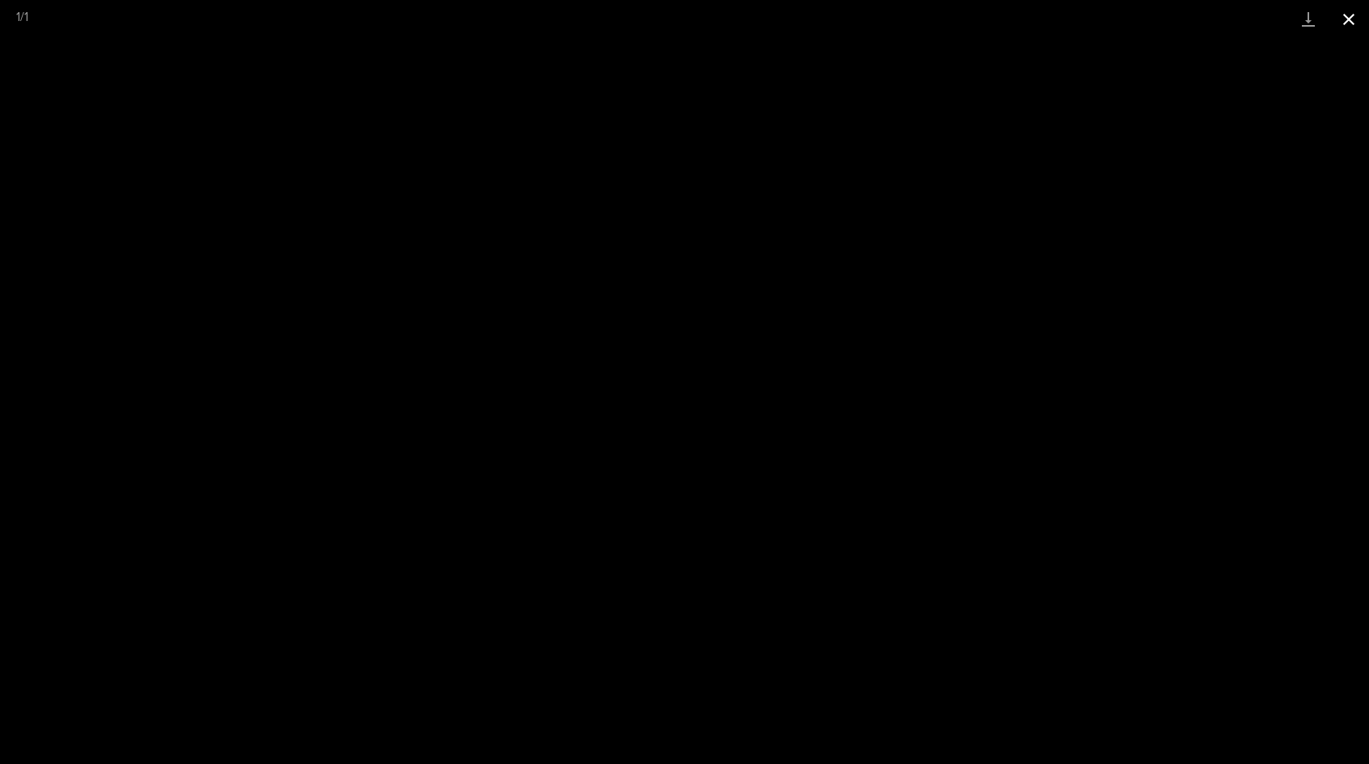
click at [1350, 19] on button "Close gallery" at bounding box center [1348, 19] width 40 height 38
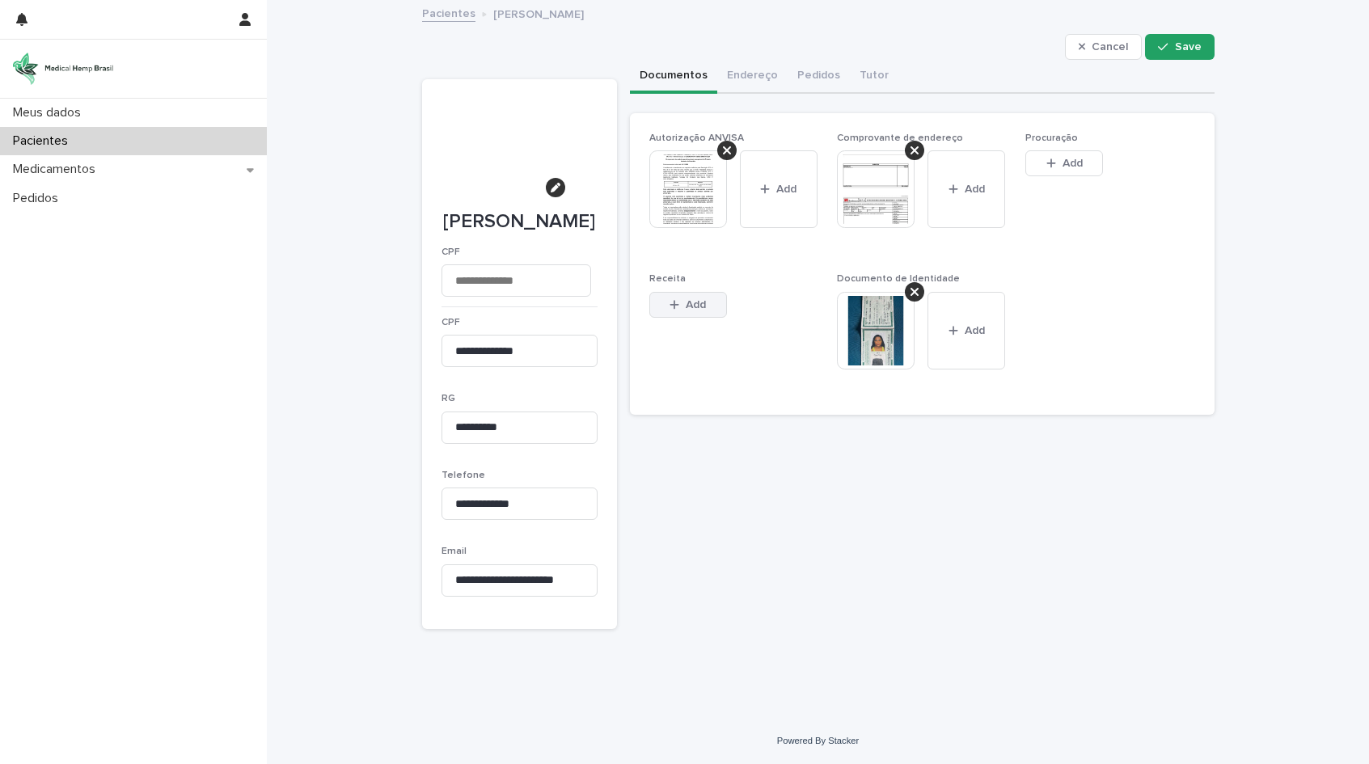
click at [686, 303] on span "Add" at bounding box center [696, 304] width 20 height 11
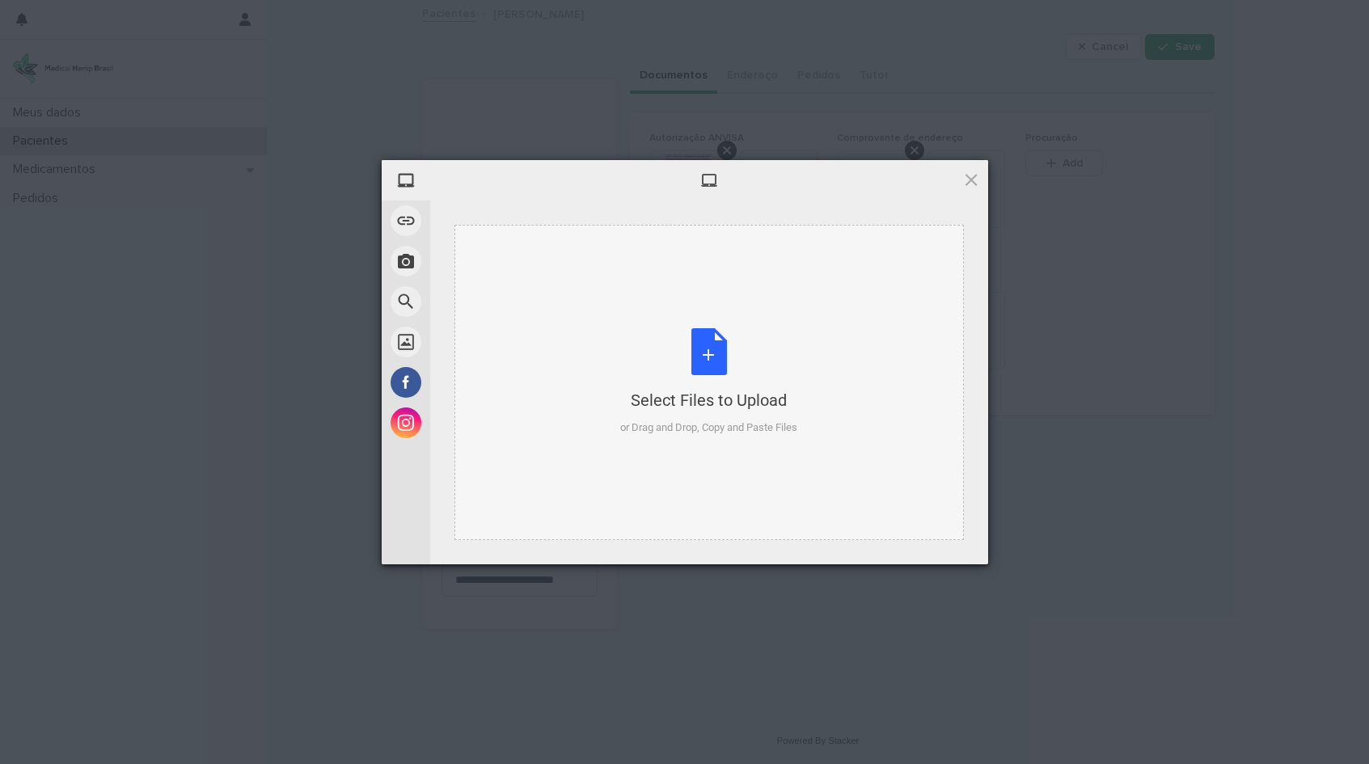
click at [701, 364] on div "Select Files to Upload or Drag and Drop, Copy and Paste Files" at bounding box center [708, 382] width 177 height 108
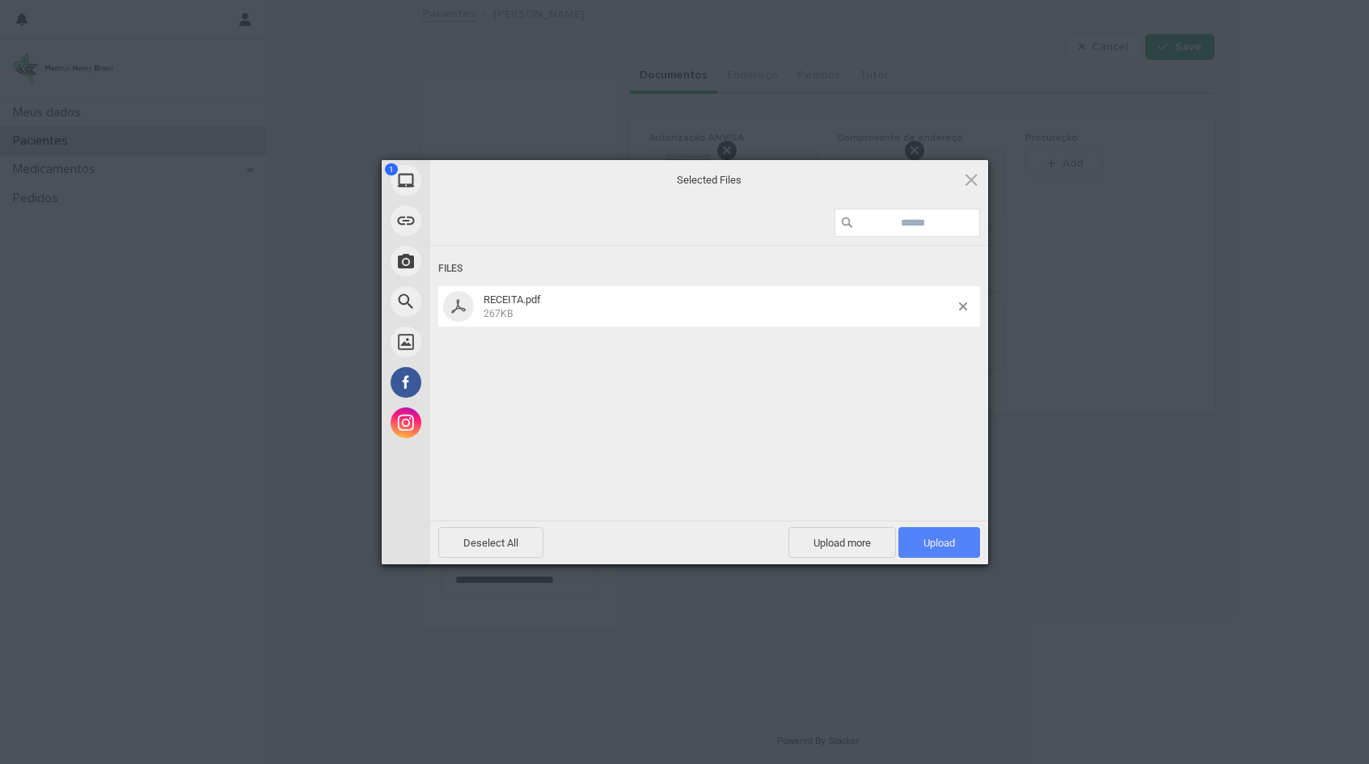
click at [936, 539] on span "Upload 1" at bounding box center [939, 543] width 32 height 12
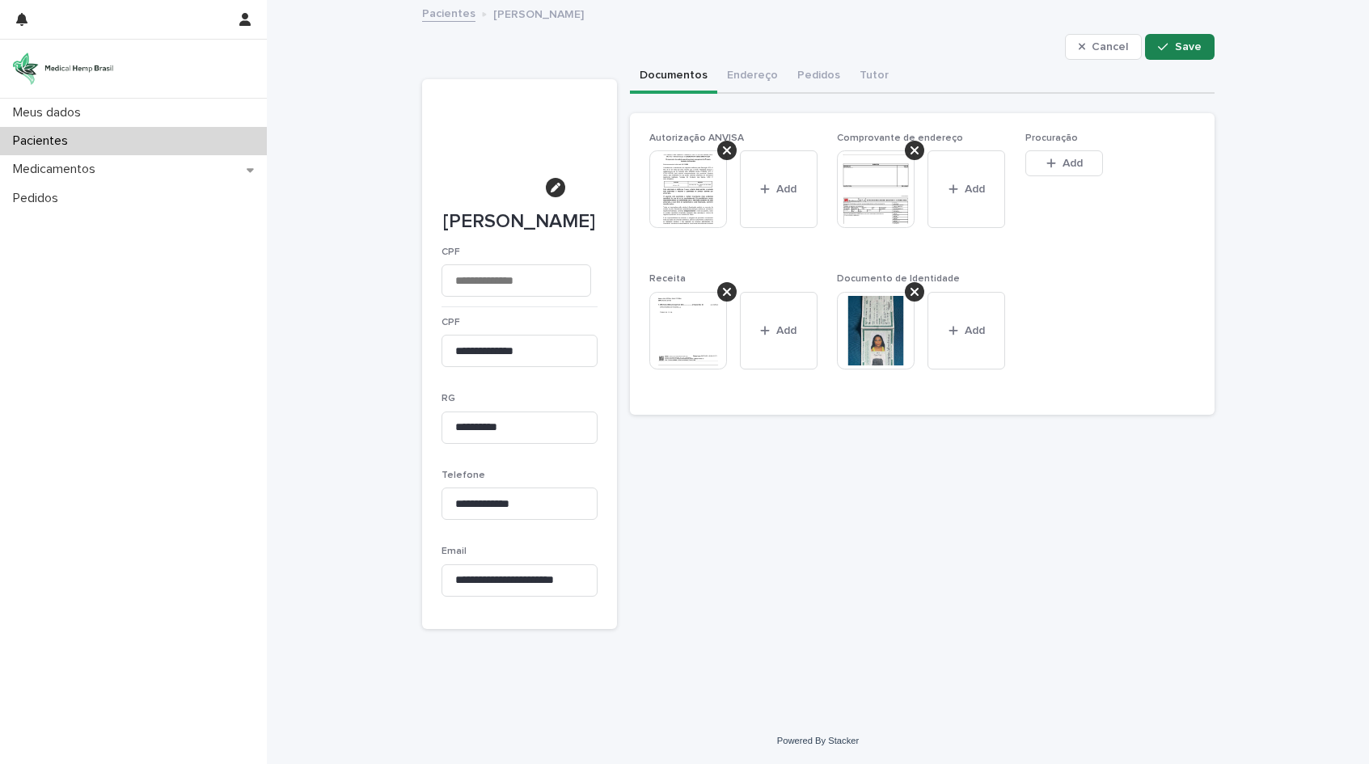
click at [1195, 45] on button "Save" at bounding box center [1179, 47] width 69 height 26
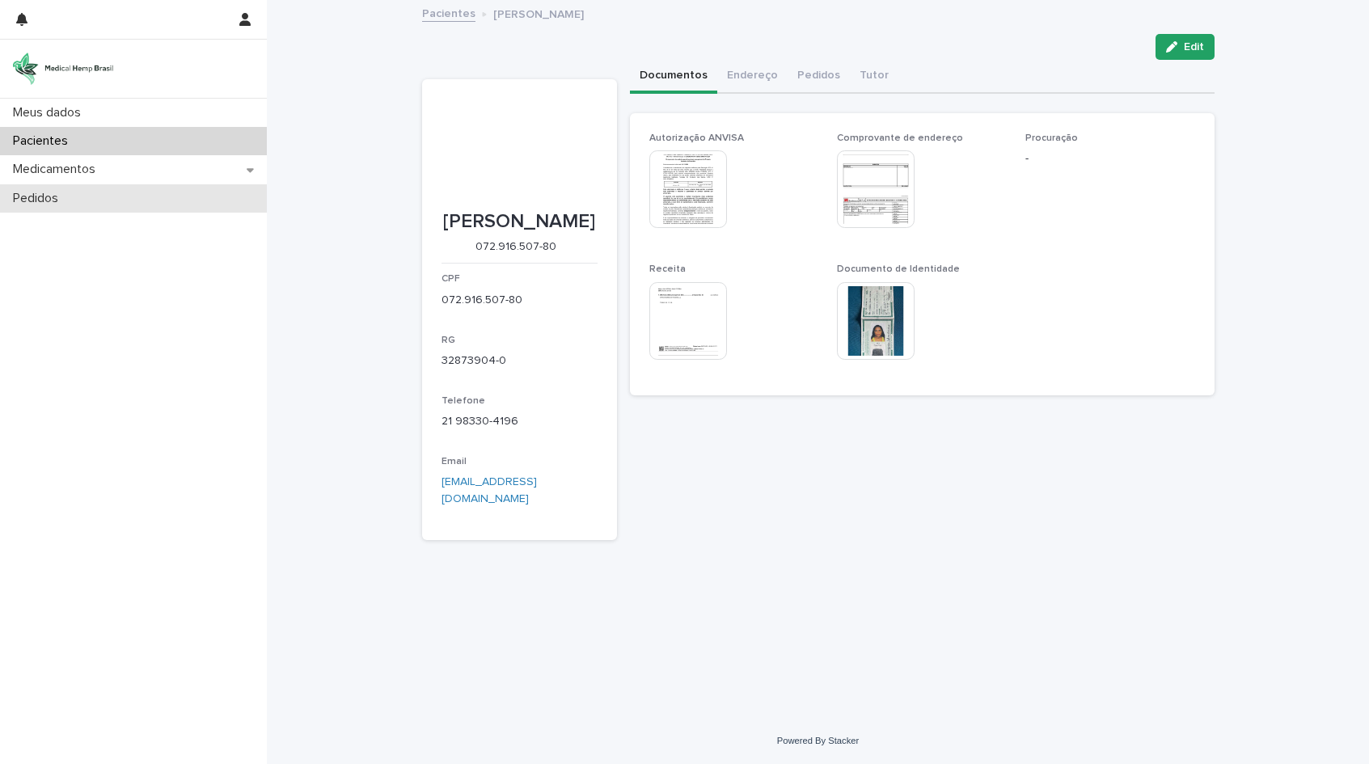
click at [32, 194] on p "Pedidos" at bounding box center [38, 198] width 65 height 15
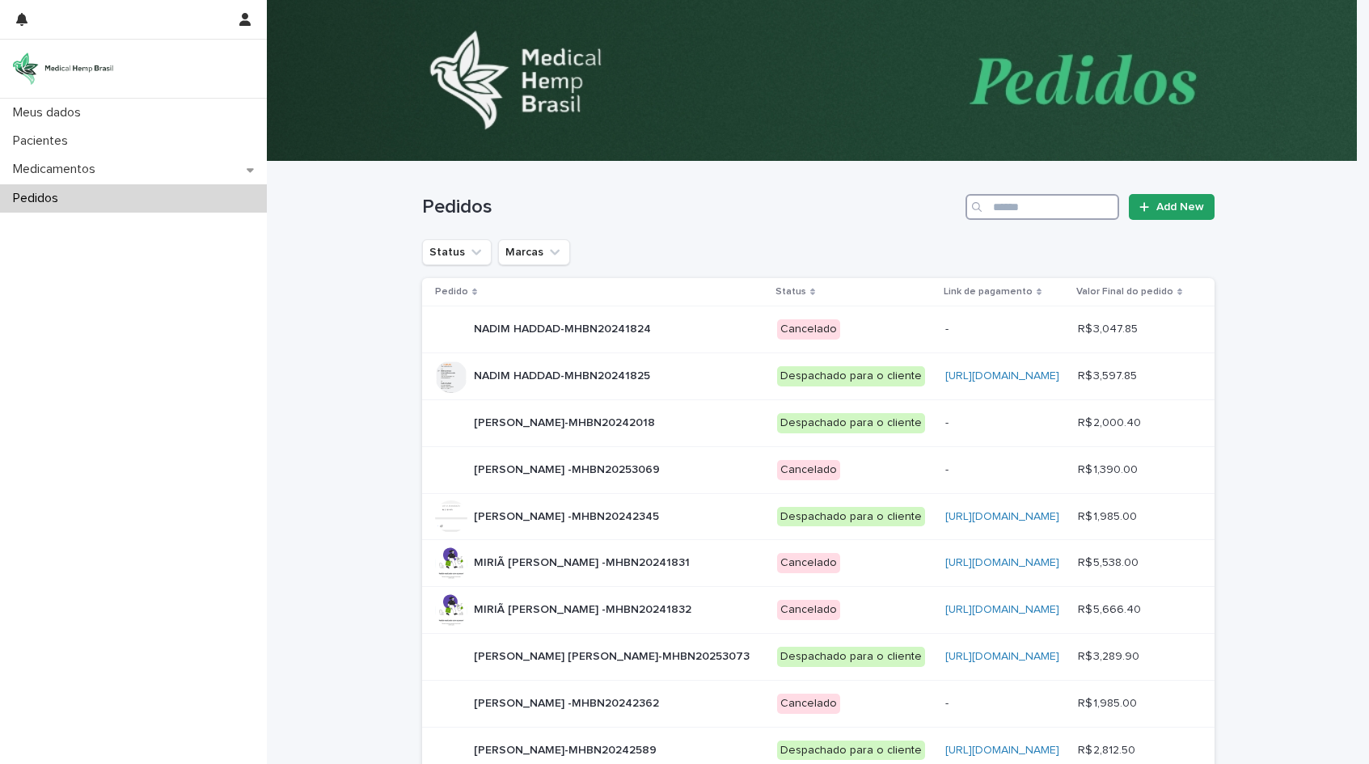
click at [1007, 205] on input "Search" at bounding box center [1042, 207] width 154 height 26
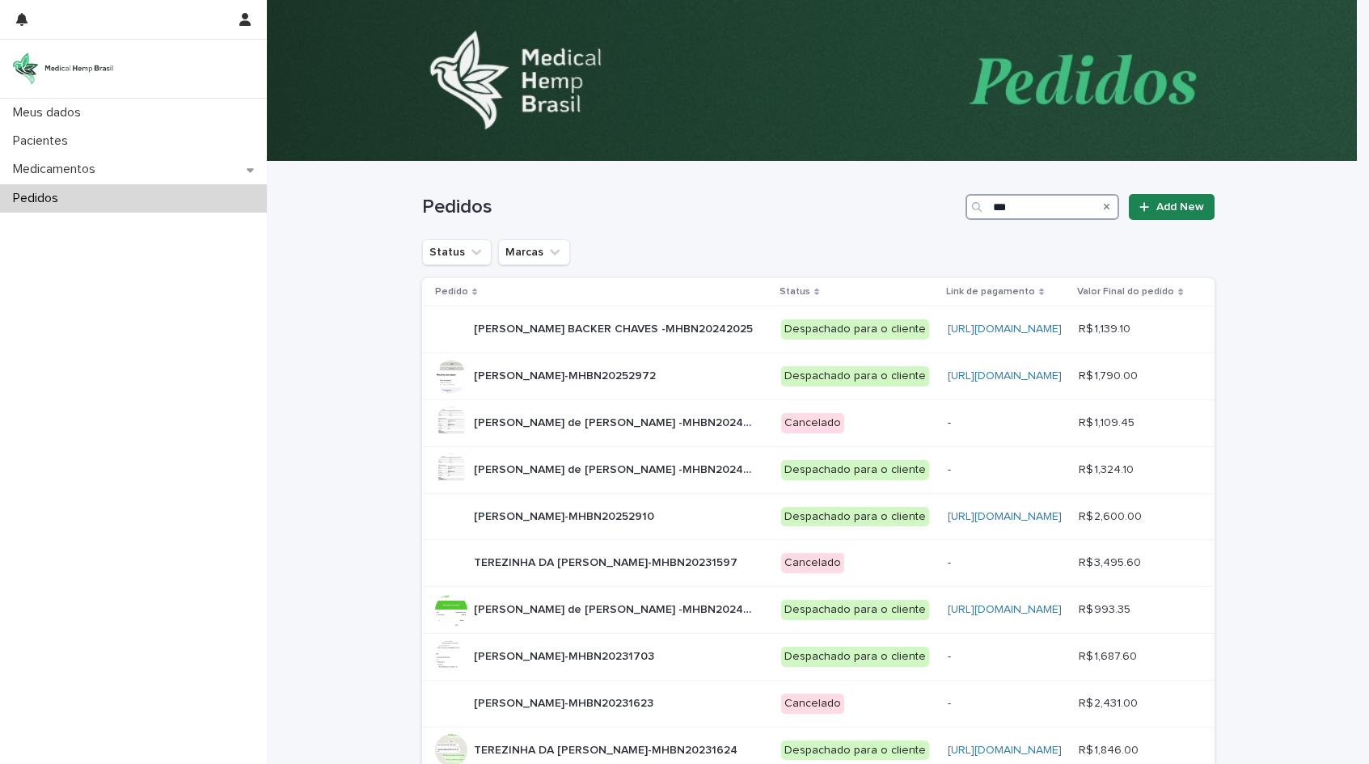
type input "***"
click at [1165, 202] on span "Add New" at bounding box center [1180, 206] width 48 height 11
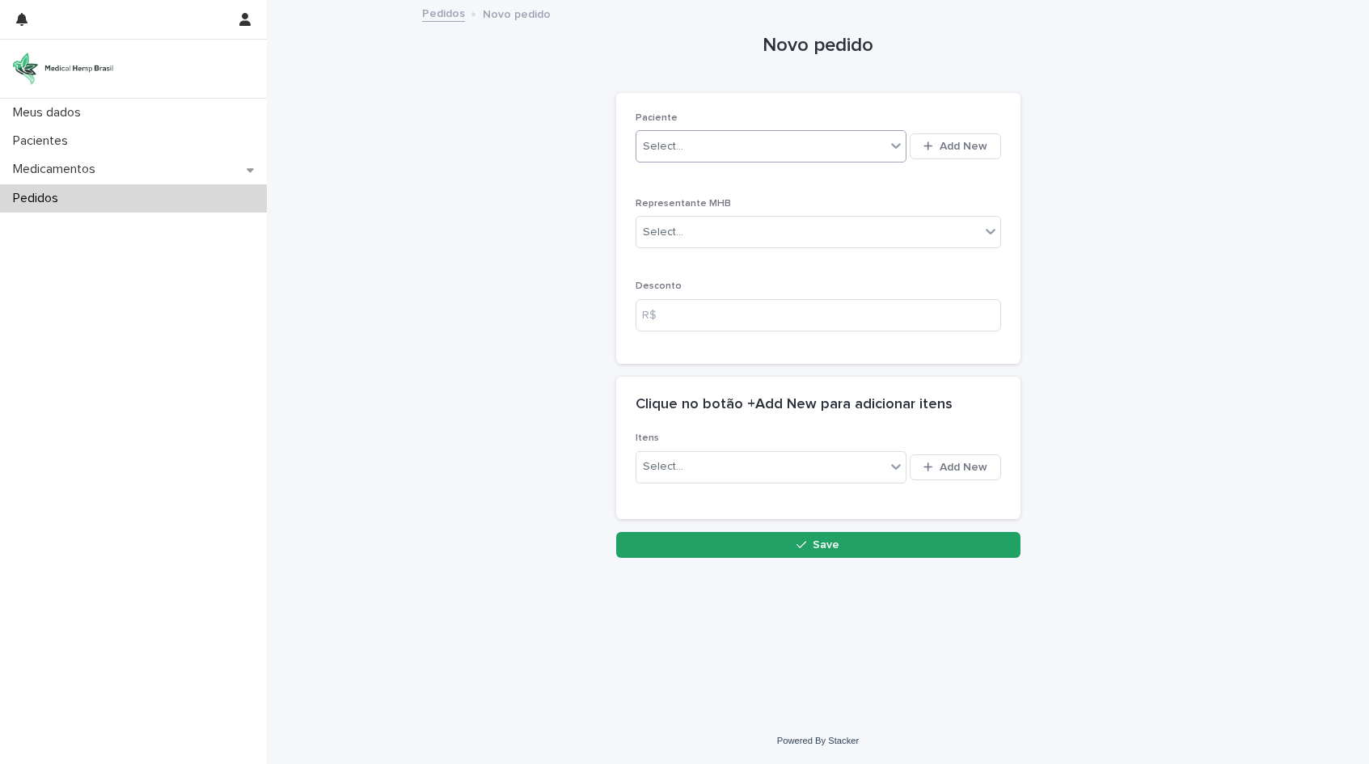
click at [695, 146] on div "Select..." at bounding box center [761, 146] width 250 height 27
type input "*******"
click at [708, 179] on div "[PERSON_NAME]" at bounding box center [771, 177] width 271 height 28
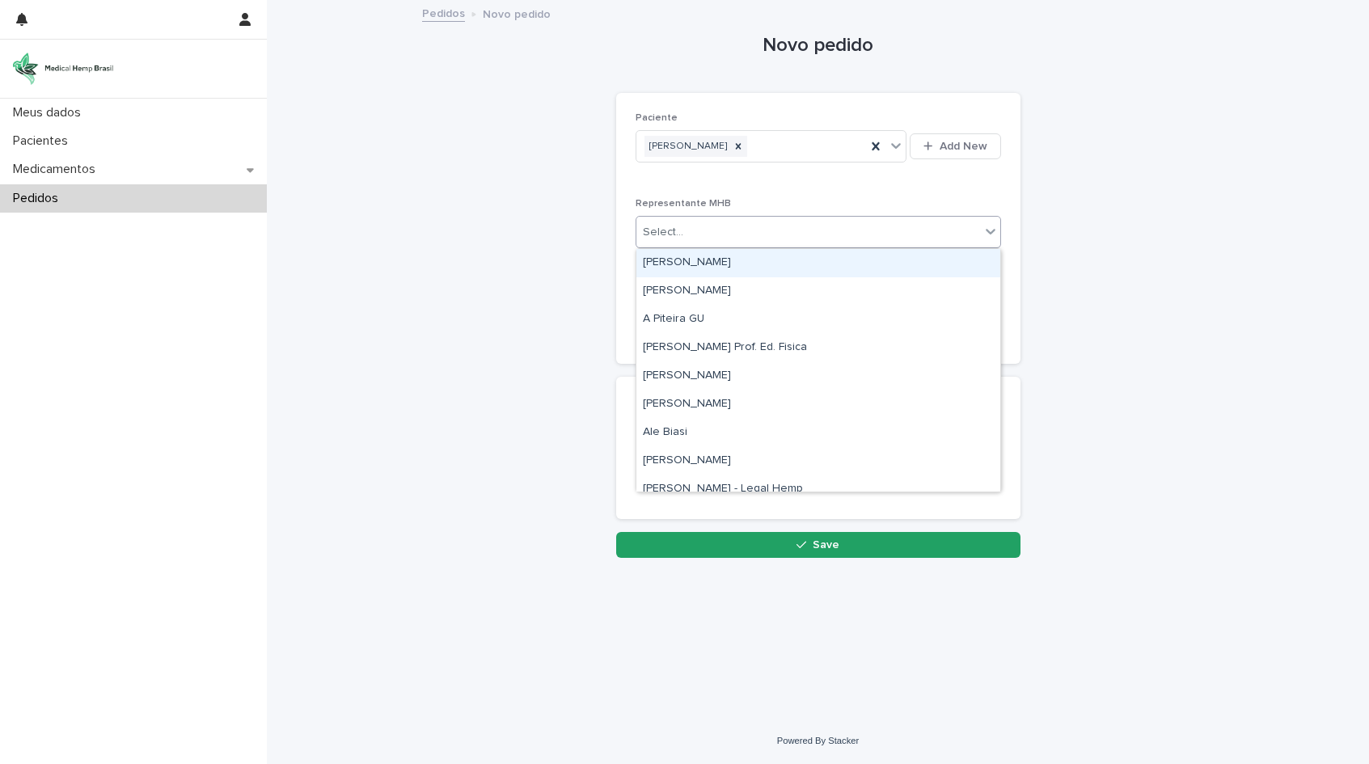
click at [717, 232] on div "Select..." at bounding box center [808, 232] width 344 height 27
type input "*****"
click at [743, 268] on div "[PERSON_NAME]" at bounding box center [818, 263] width 364 height 28
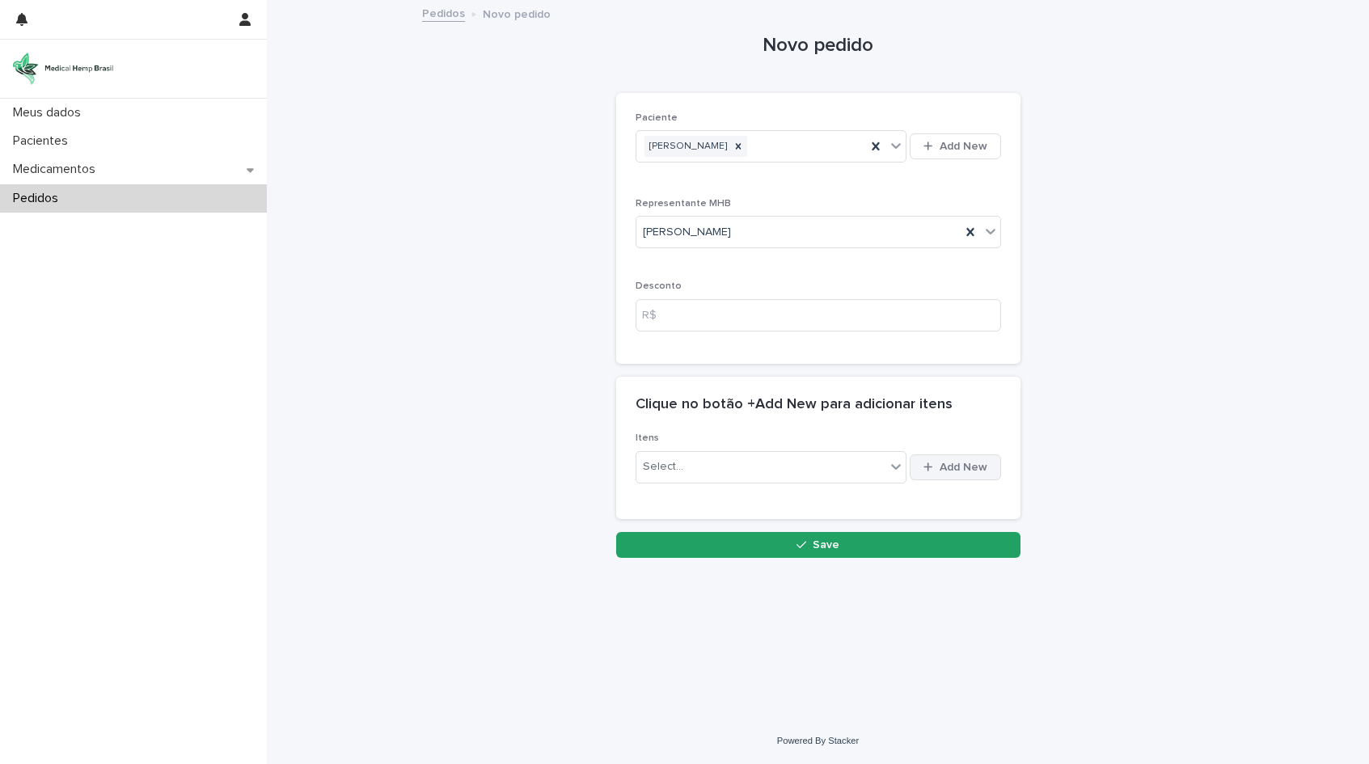
click at [948, 466] on span "Add New" at bounding box center [963, 467] width 48 height 11
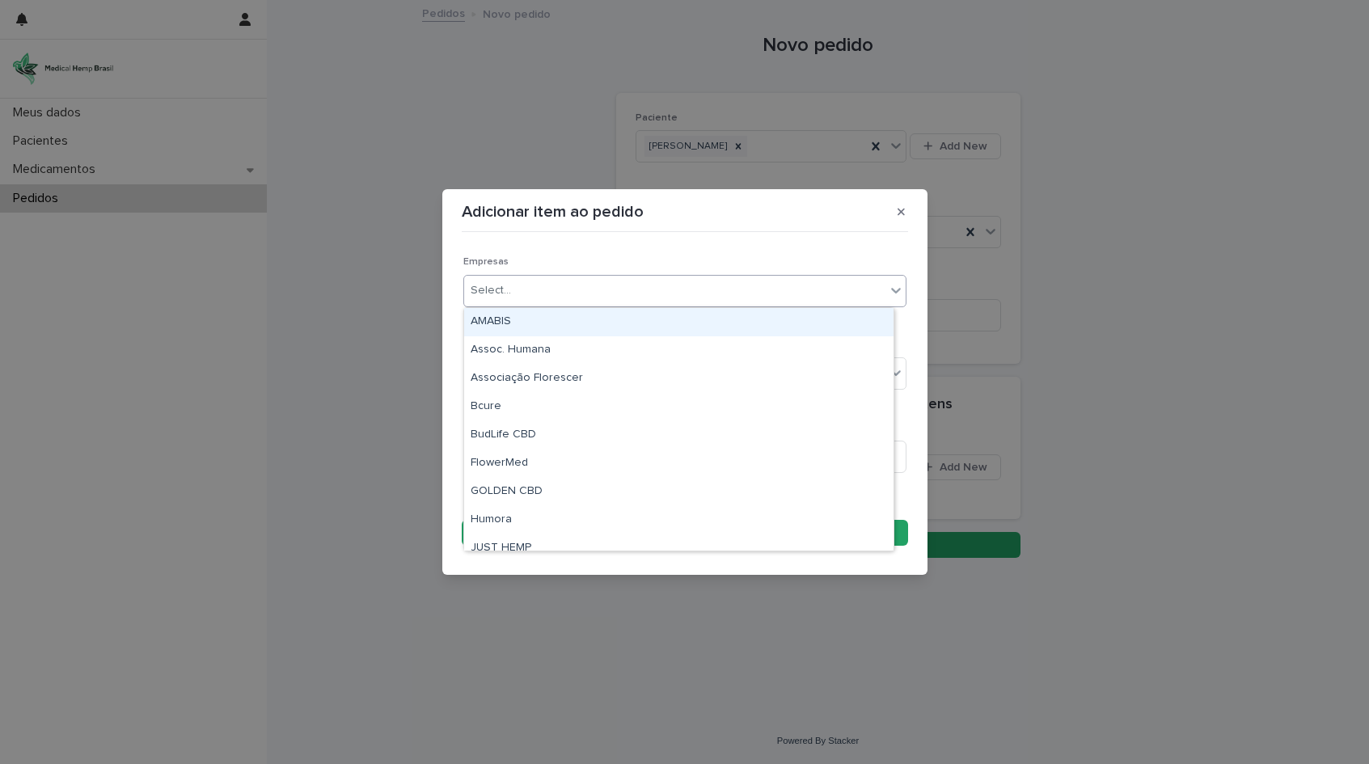
click at [548, 285] on div "Select..." at bounding box center [674, 290] width 421 height 27
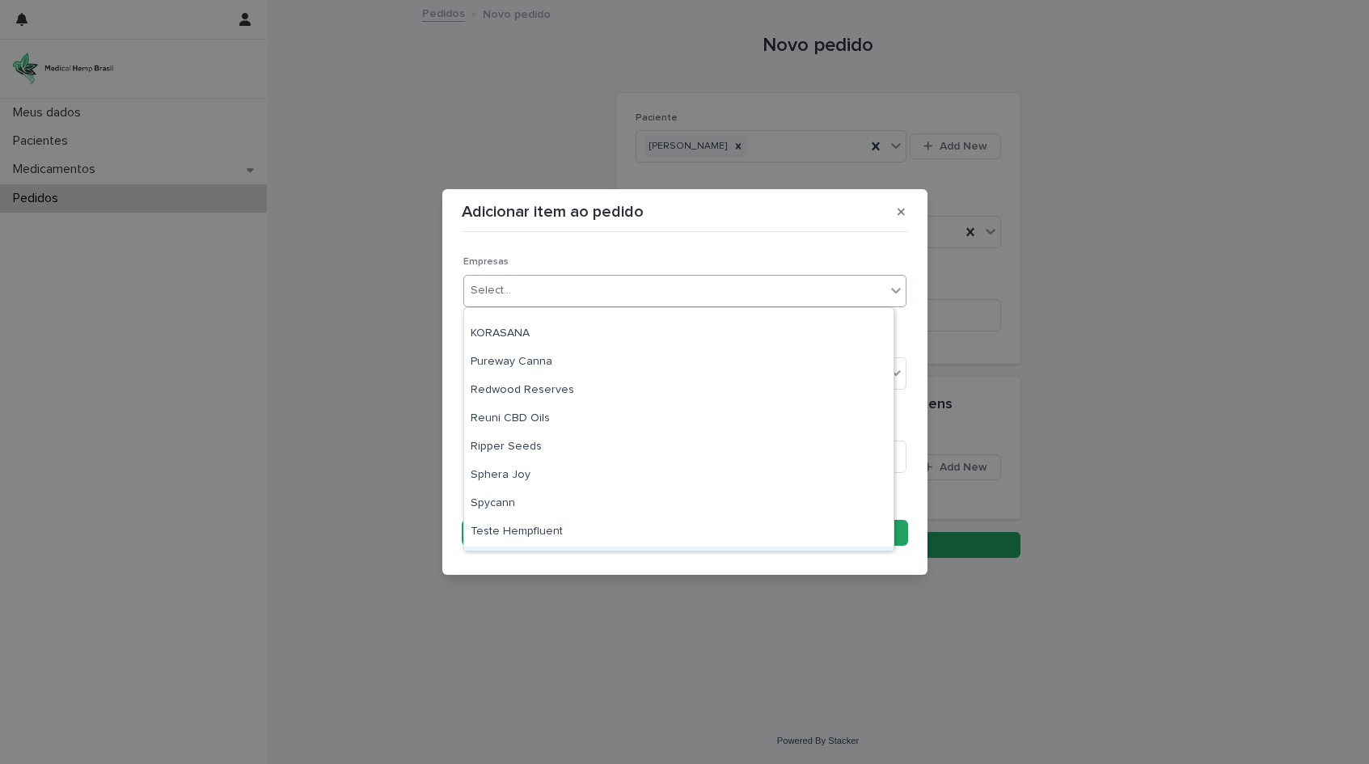
scroll to position [295, 0]
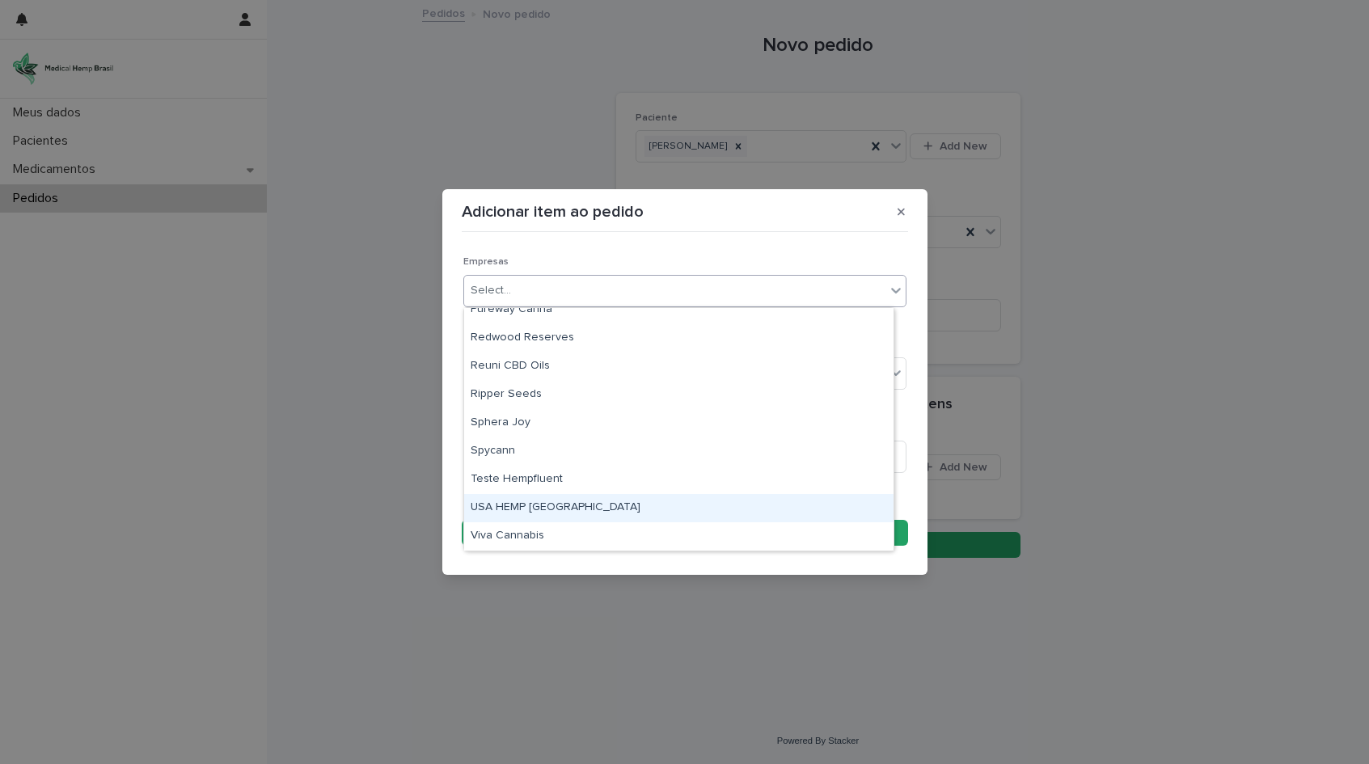
click at [513, 505] on div "USA HEMP [GEOGRAPHIC_DATA]" at bounding box center [678, 508] width 429 height 28
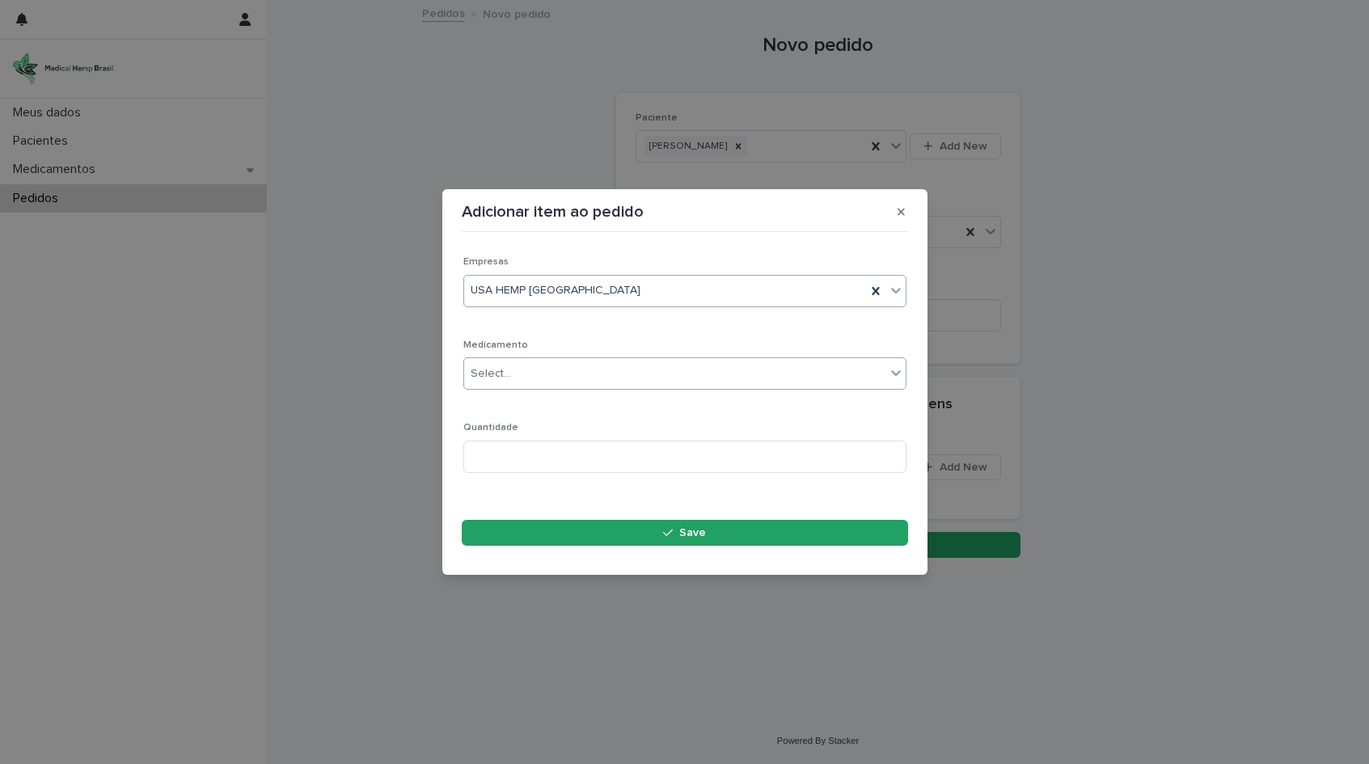
click at [494, 378] on div "Select..." at bounding box center [491, 373] width 40 height 17
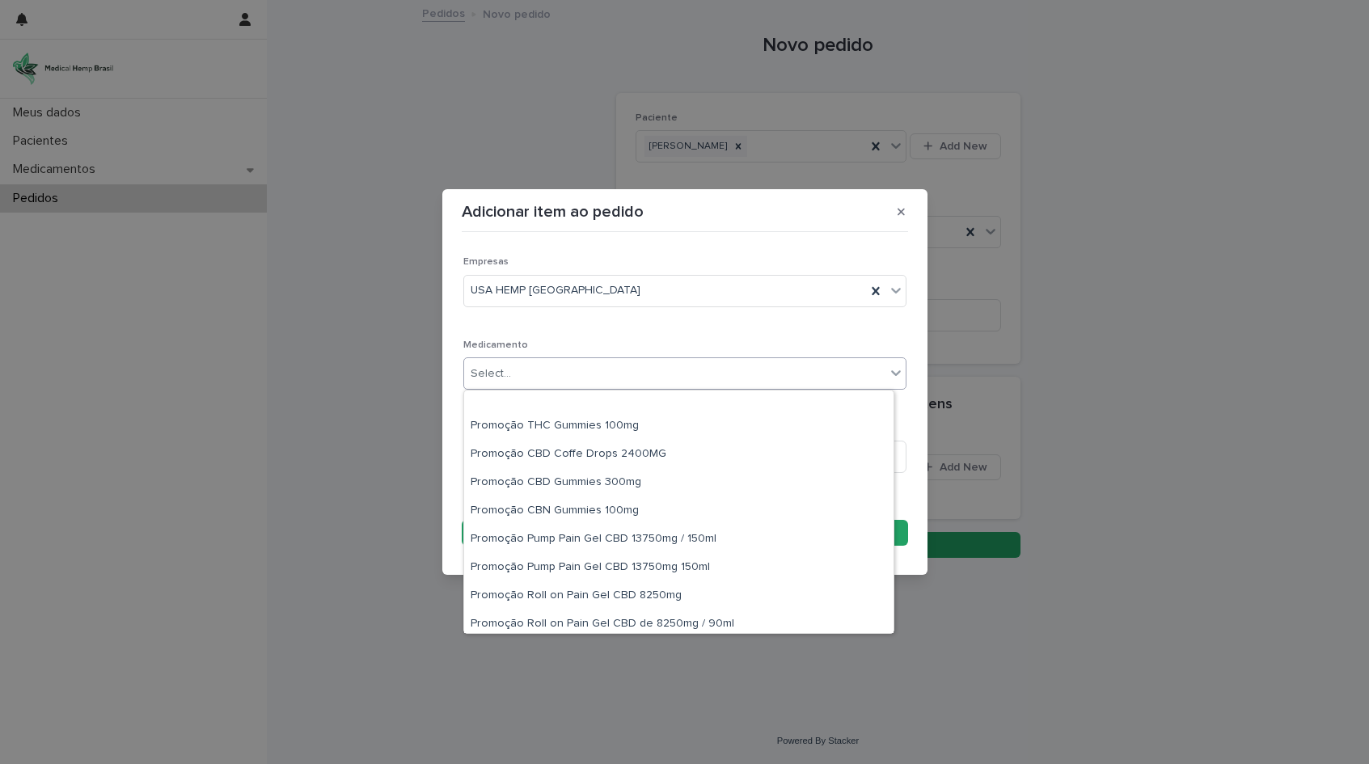
scroll to position [284, 0]
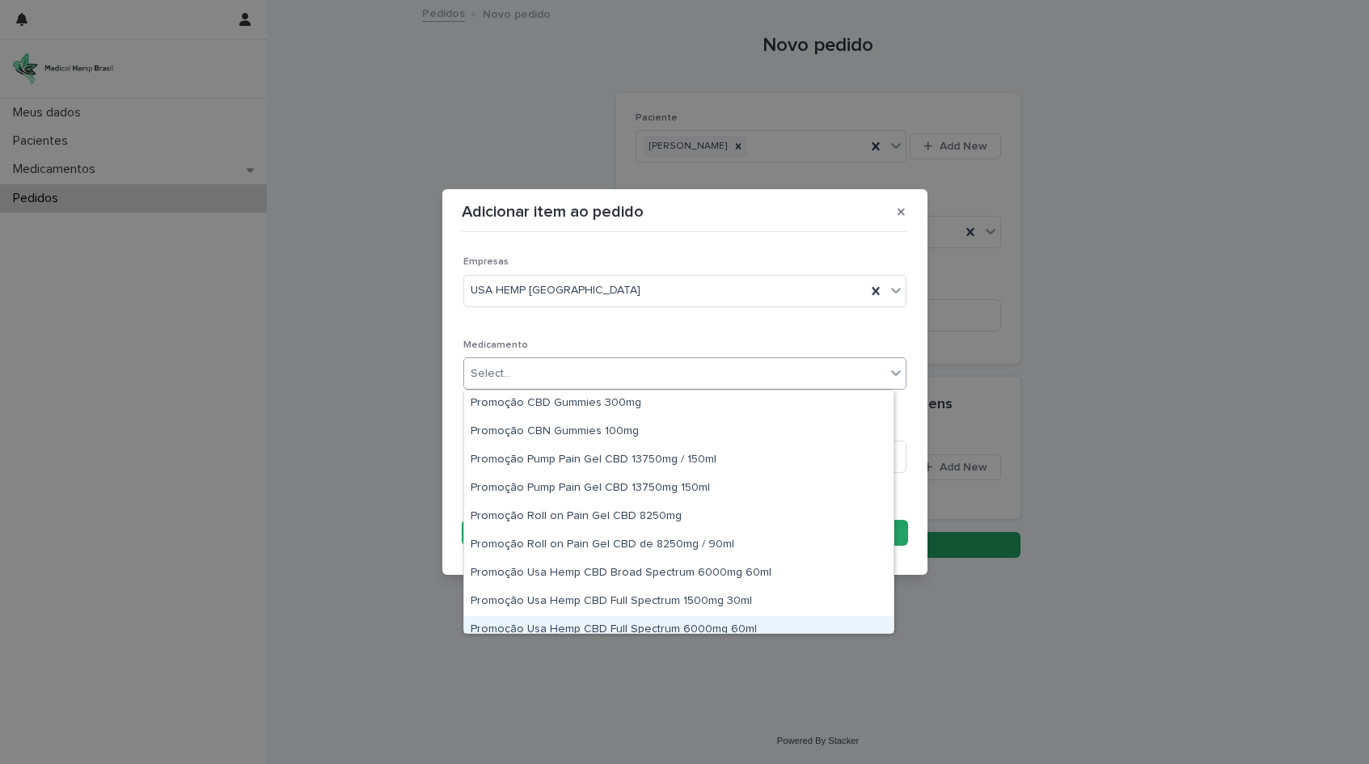
click at [711, 627] on div "Promoção Usa Hemp CBD Full Spectrum 6000mg 60ml" at bounding box center [678, 630] width 429 height 28
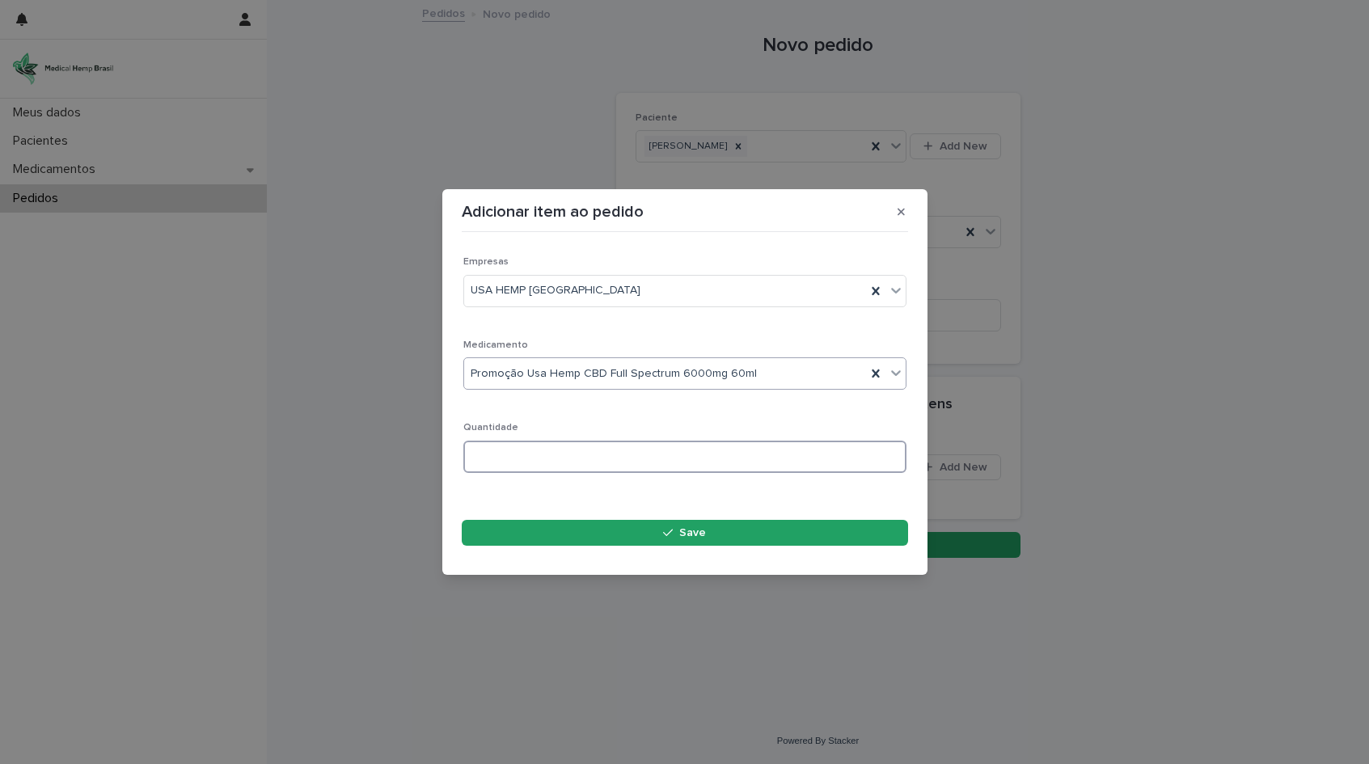
click at [485, 458] on input at bounding box center [684, 457] width 443 height 32
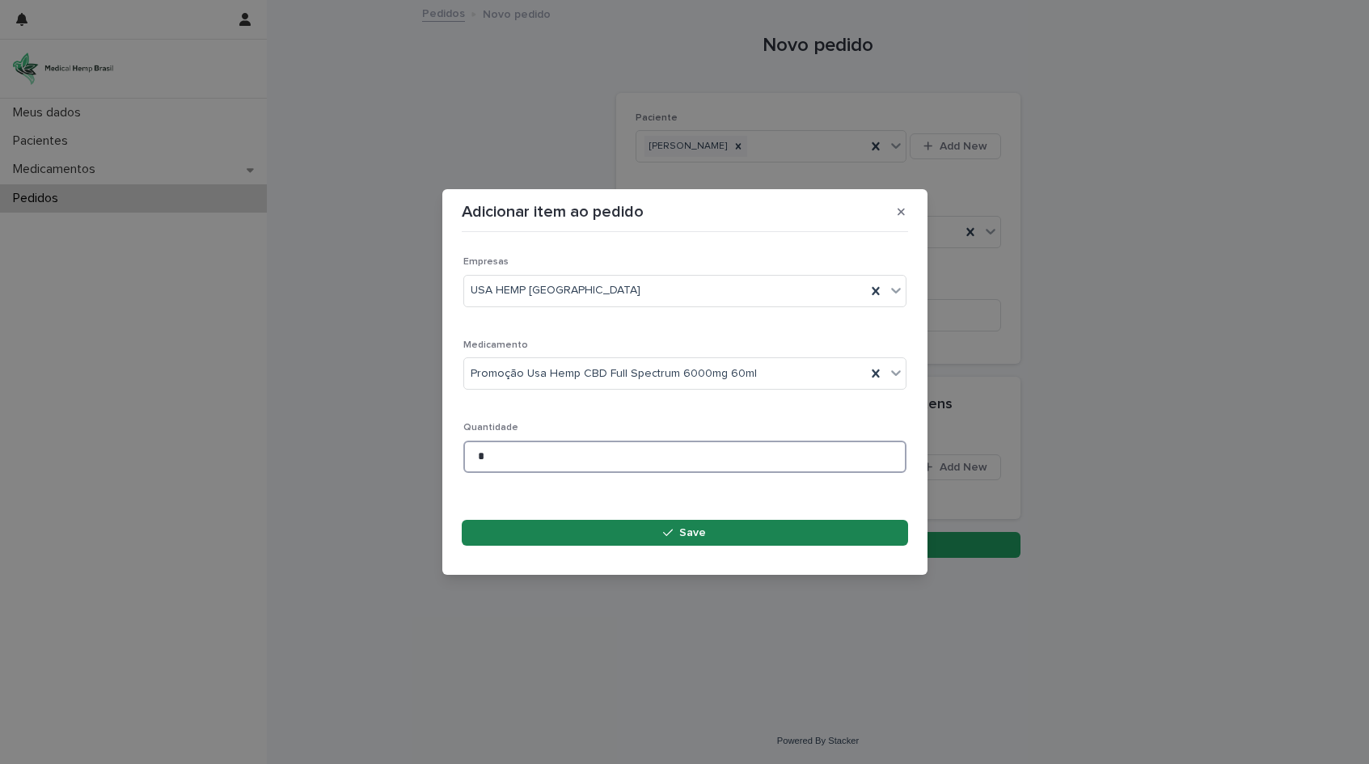
type input "*"
click at [705, 536] on button "Save" at bounding box center [685, 533] width 446 height 26
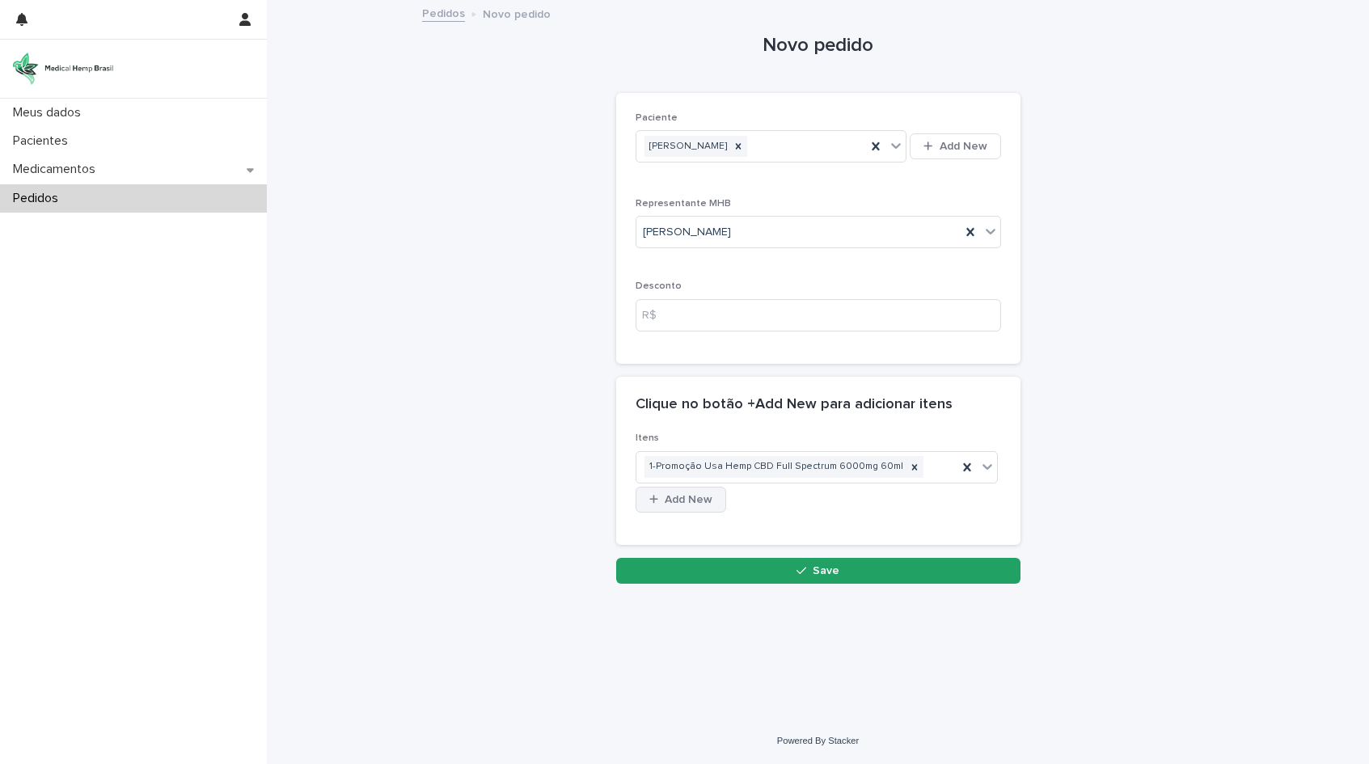
click at [694, 500] on span "Add New" at bounding box center [689, 499] width 48 height 11
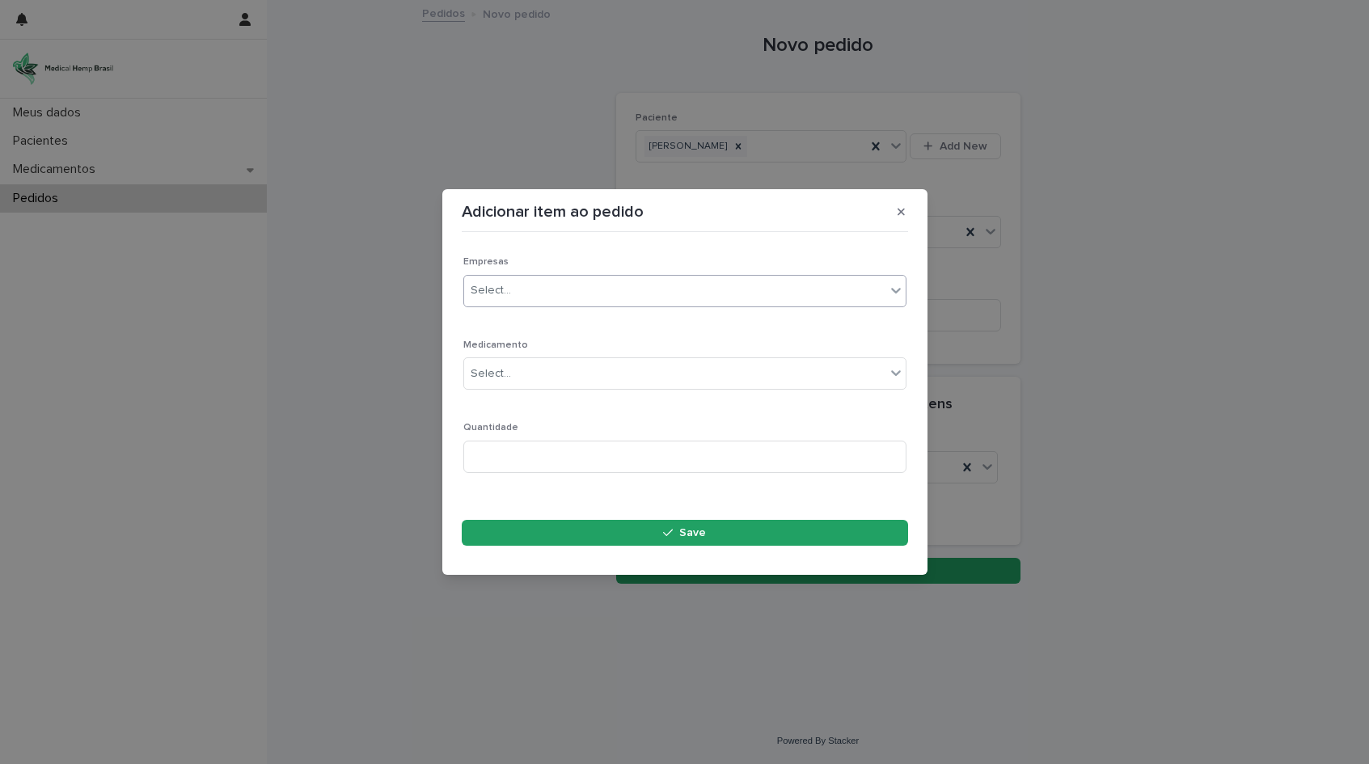
click at [550, 296] on div "Select..." at bounding box center [674, 290] width 421 height 27
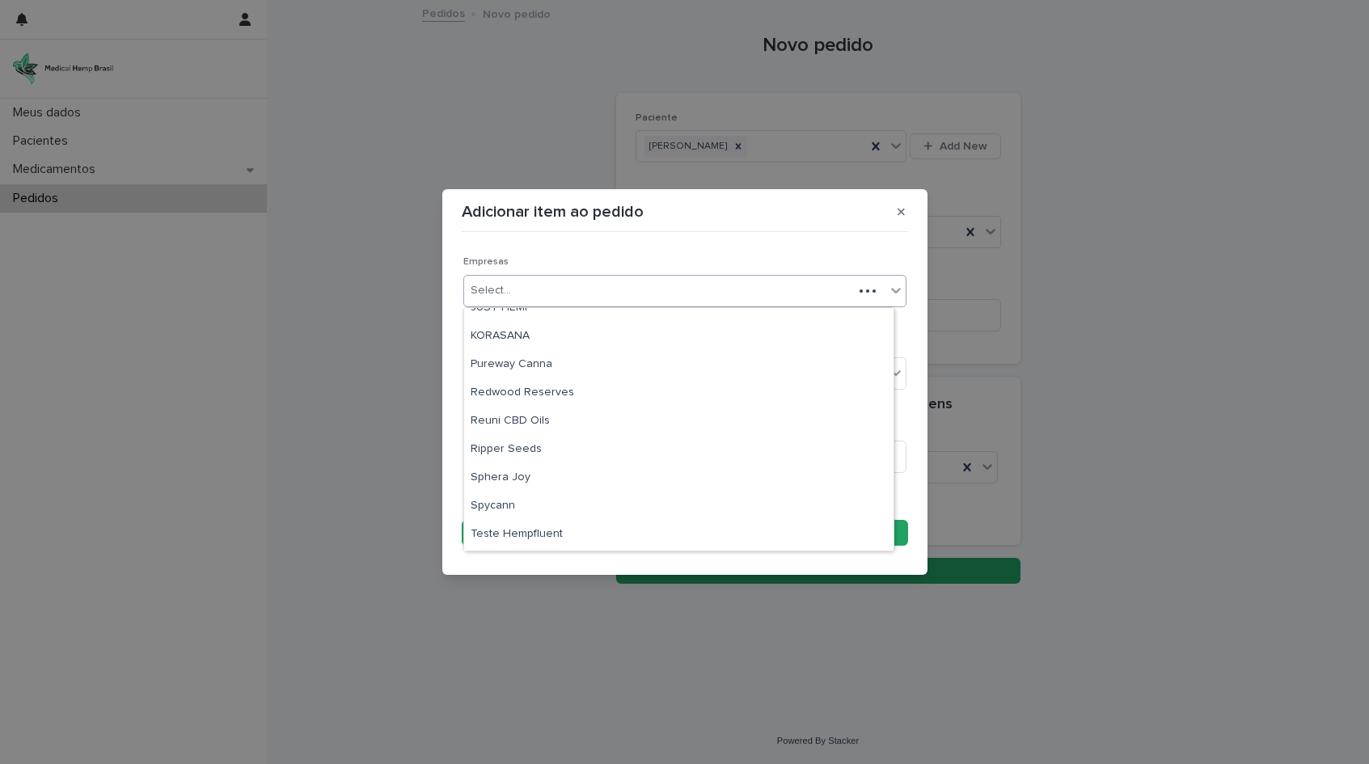
scroll to position [295, 0]
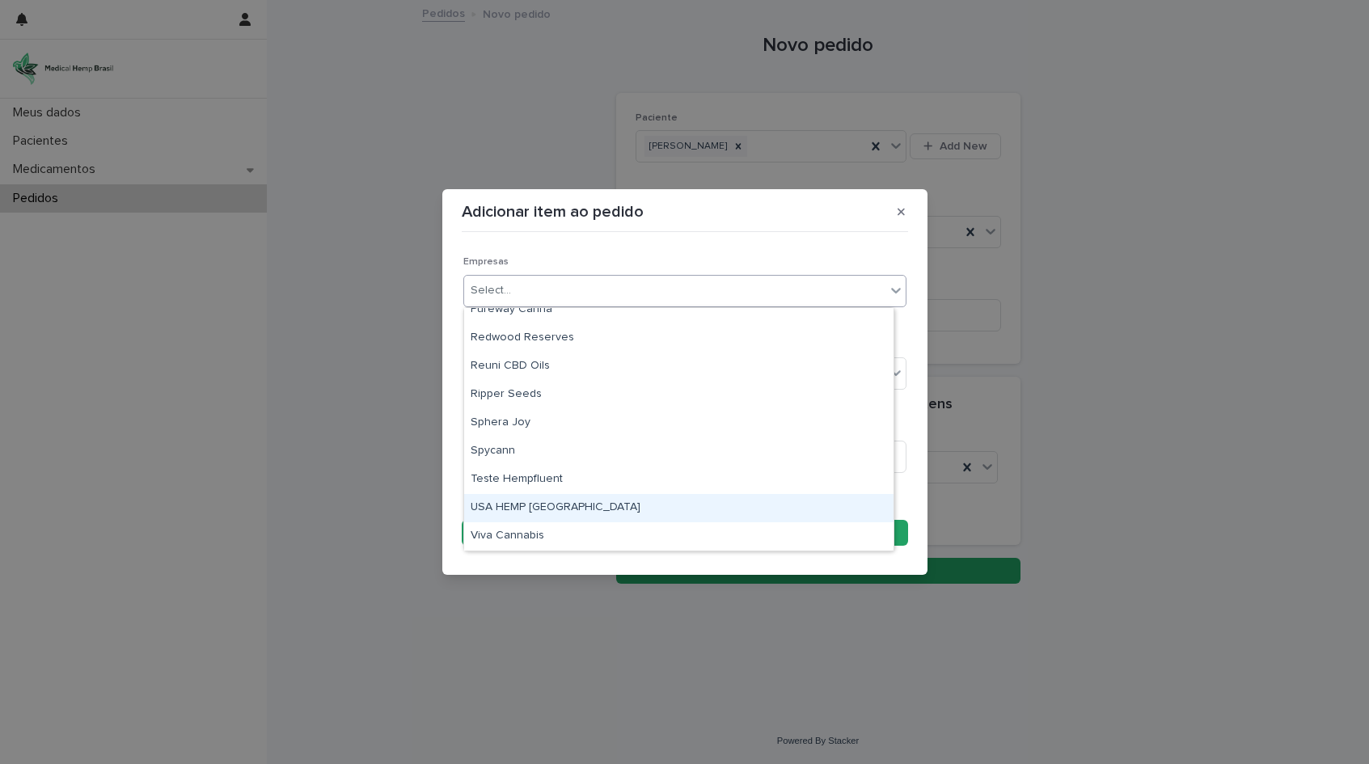
click at [555, 512] on div "USA HEMP [GEOGRAPHIC_DATA]" at bounding box center [678, 508] width 429 height 28
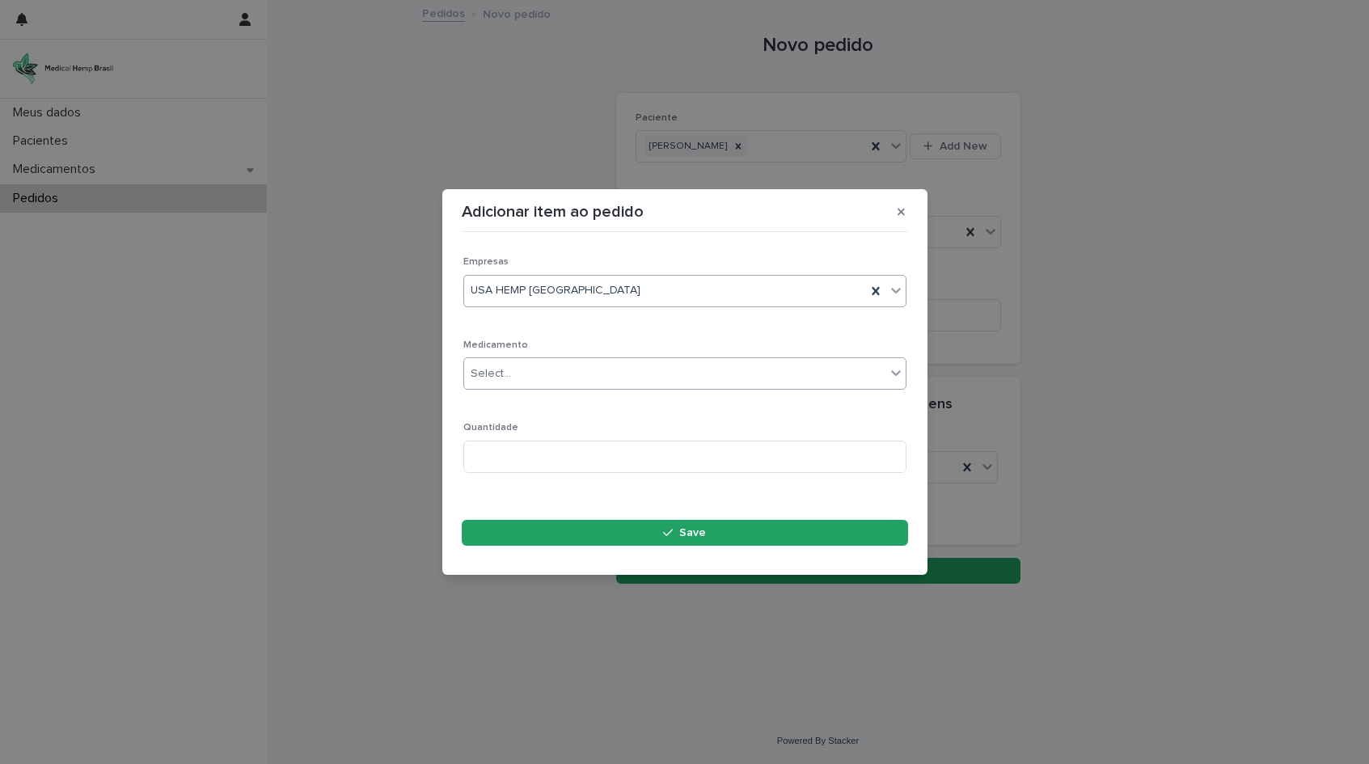
click at [524, 369] on div "Select..." at bounding box center [674, 374] width 421 height 27
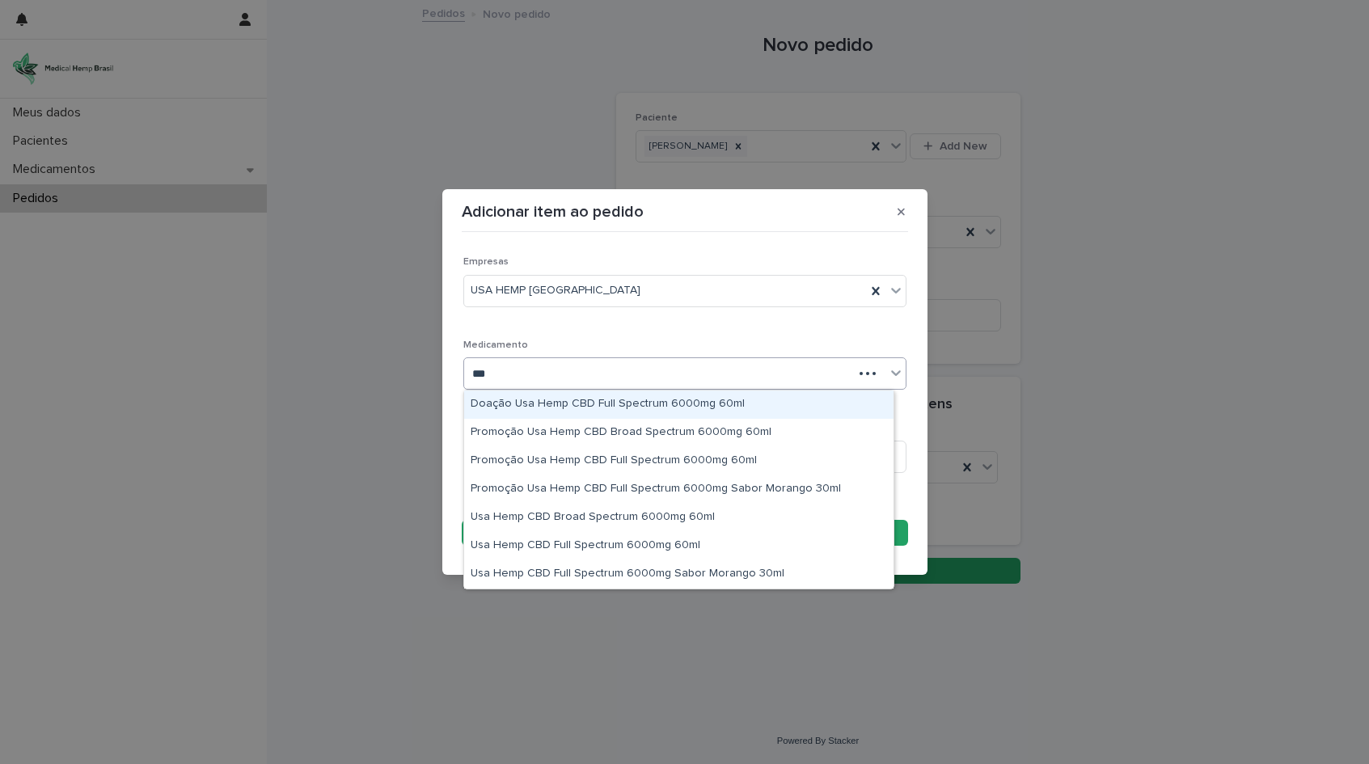
type input "****"
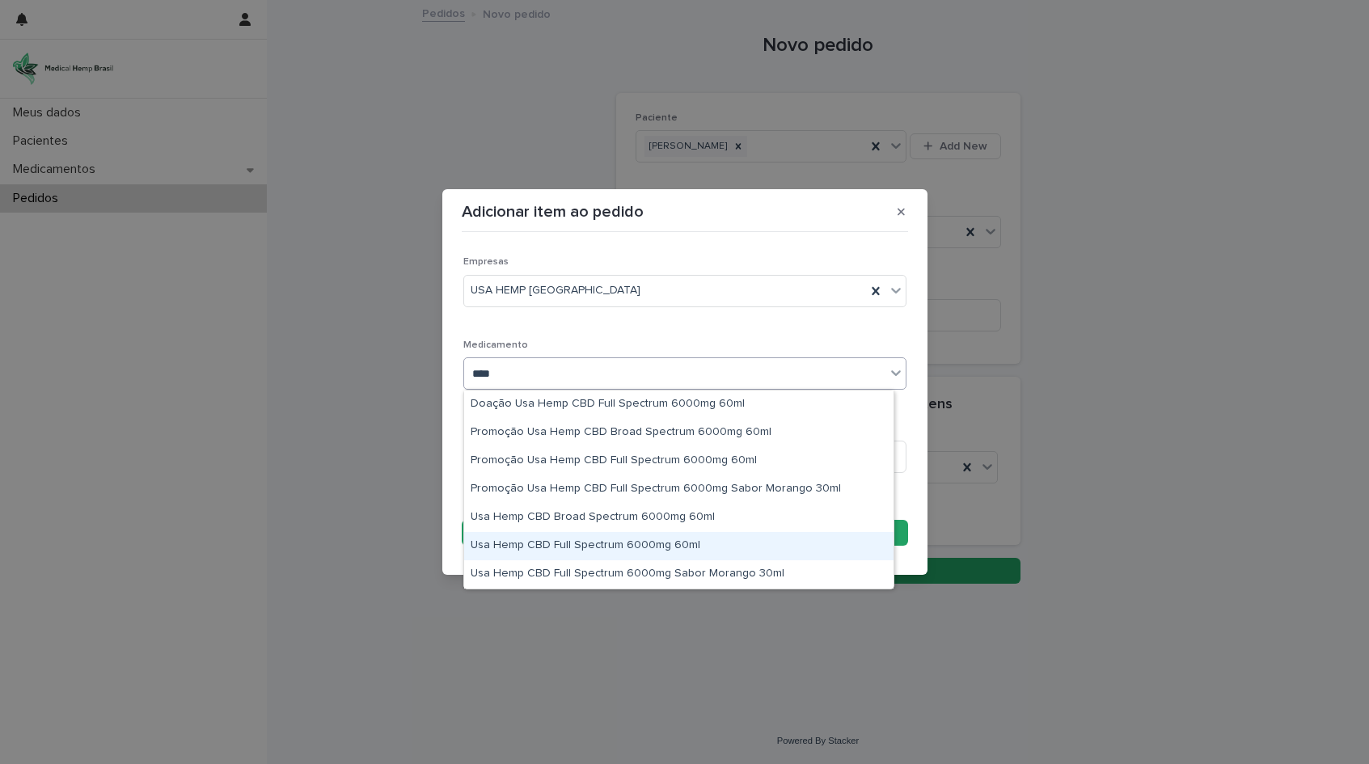
click at [704, 544] on div "Usa Hemp CBD Full Spectrum 6000mg 60ml" at bounding box center [678, 546] width 429 height 28
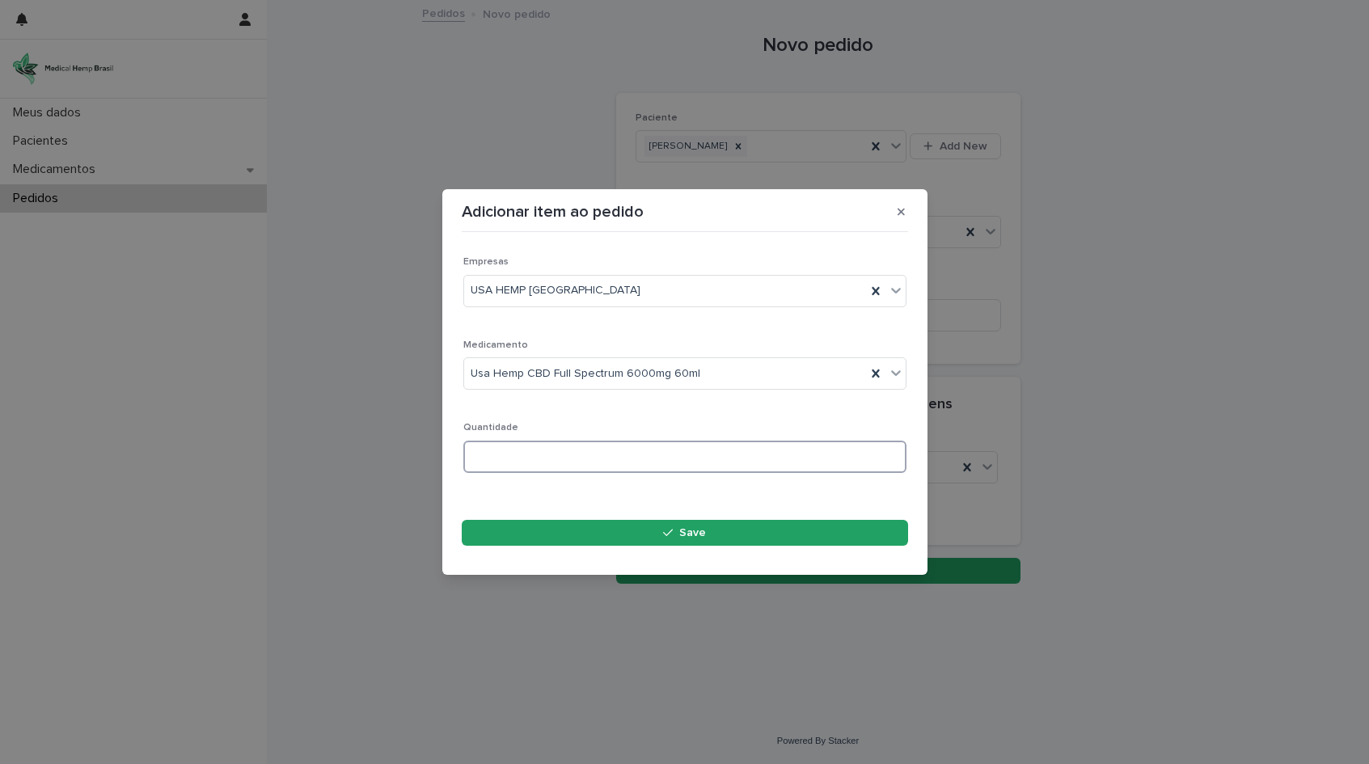
click at [619, 455] on input at bounding box center [684, 457] width 443 height 32
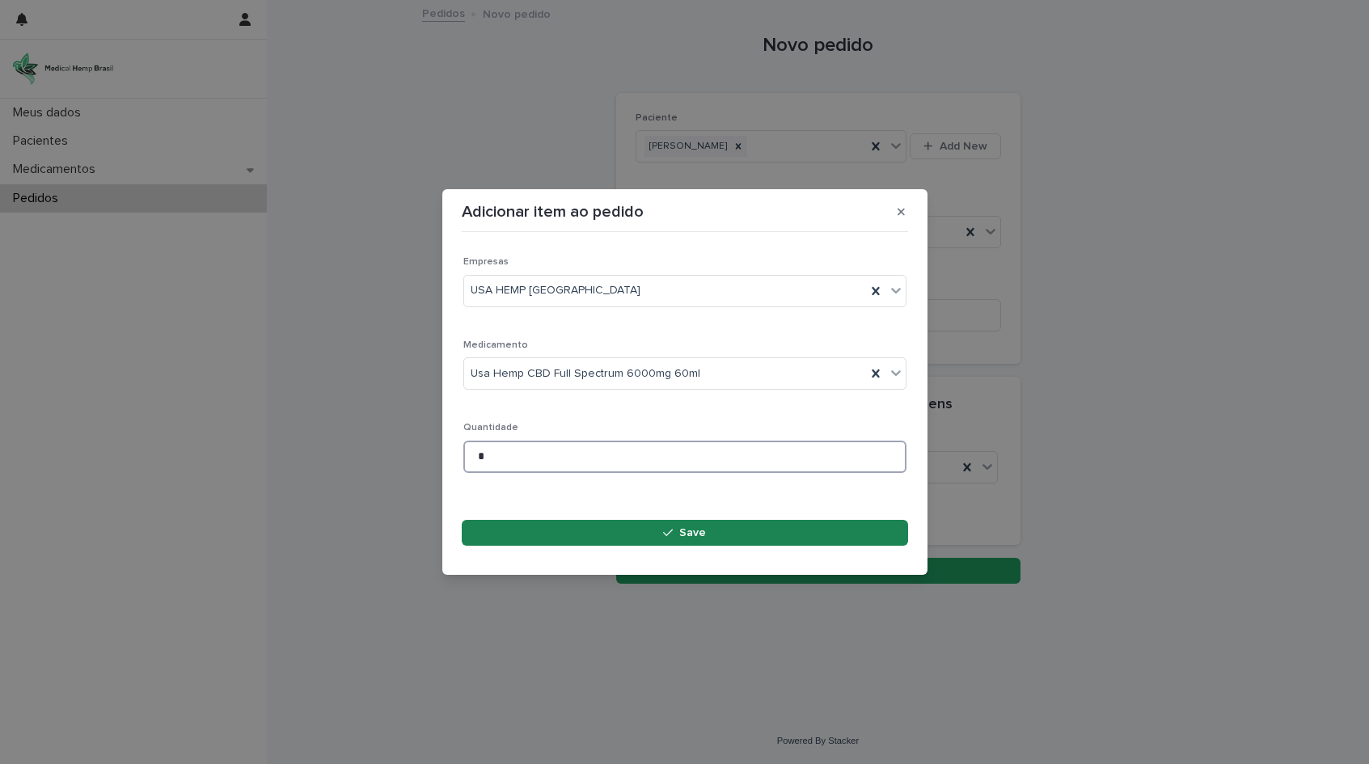
type input "*"
click at [694, 531] on span "Save" at bounding box center [692, 532] width 27 height 11
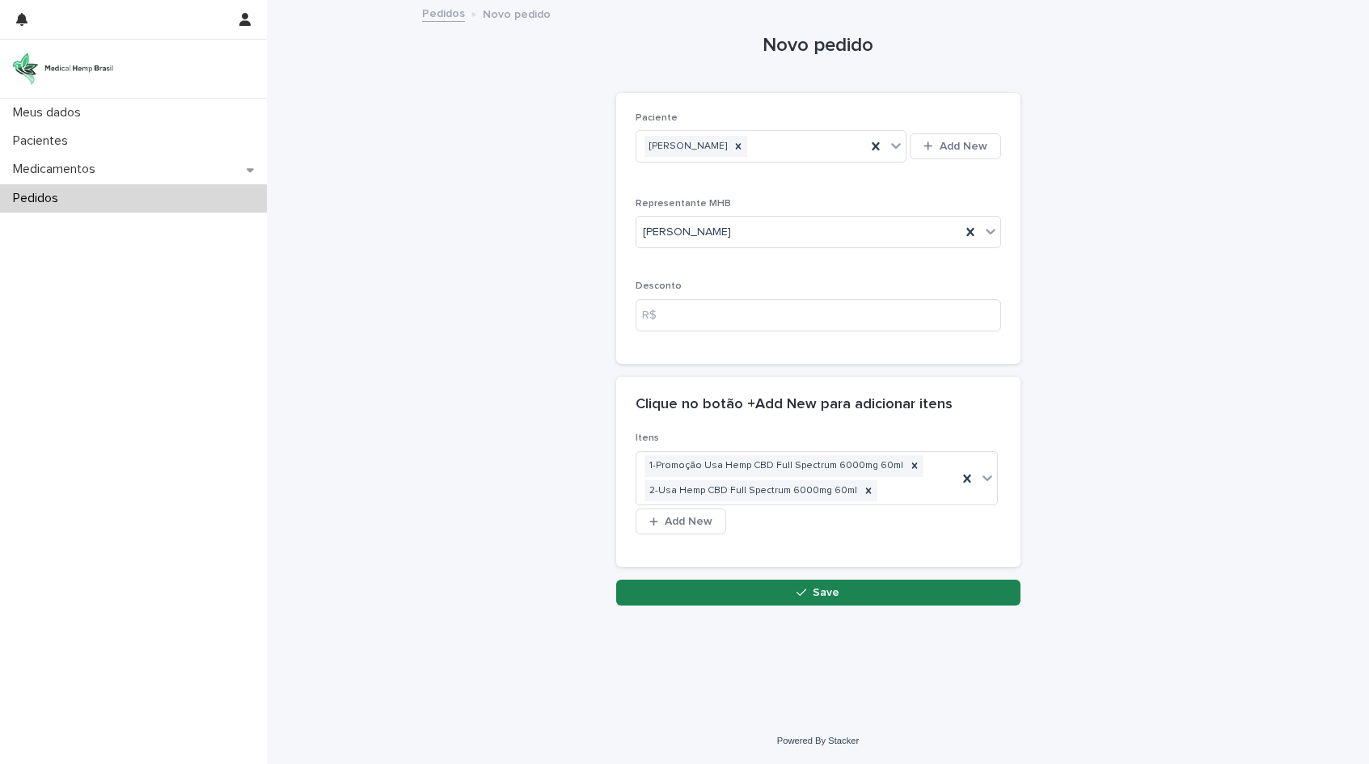
click at [829, 591] on span "Save" at bounding box center [826, 592] width 27 height 11
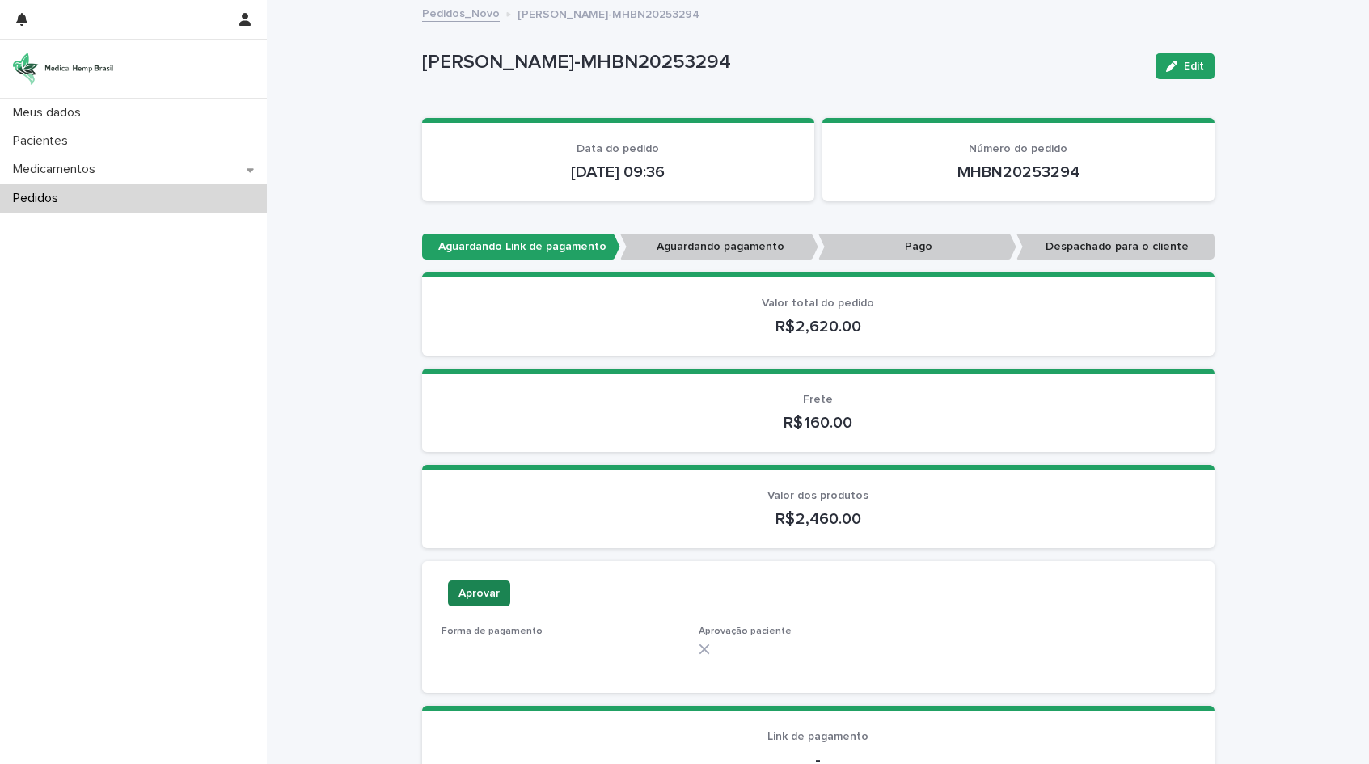
click at [466, 592] on span "Aprovar" at bounding box center [478, 593] width 41 height 16
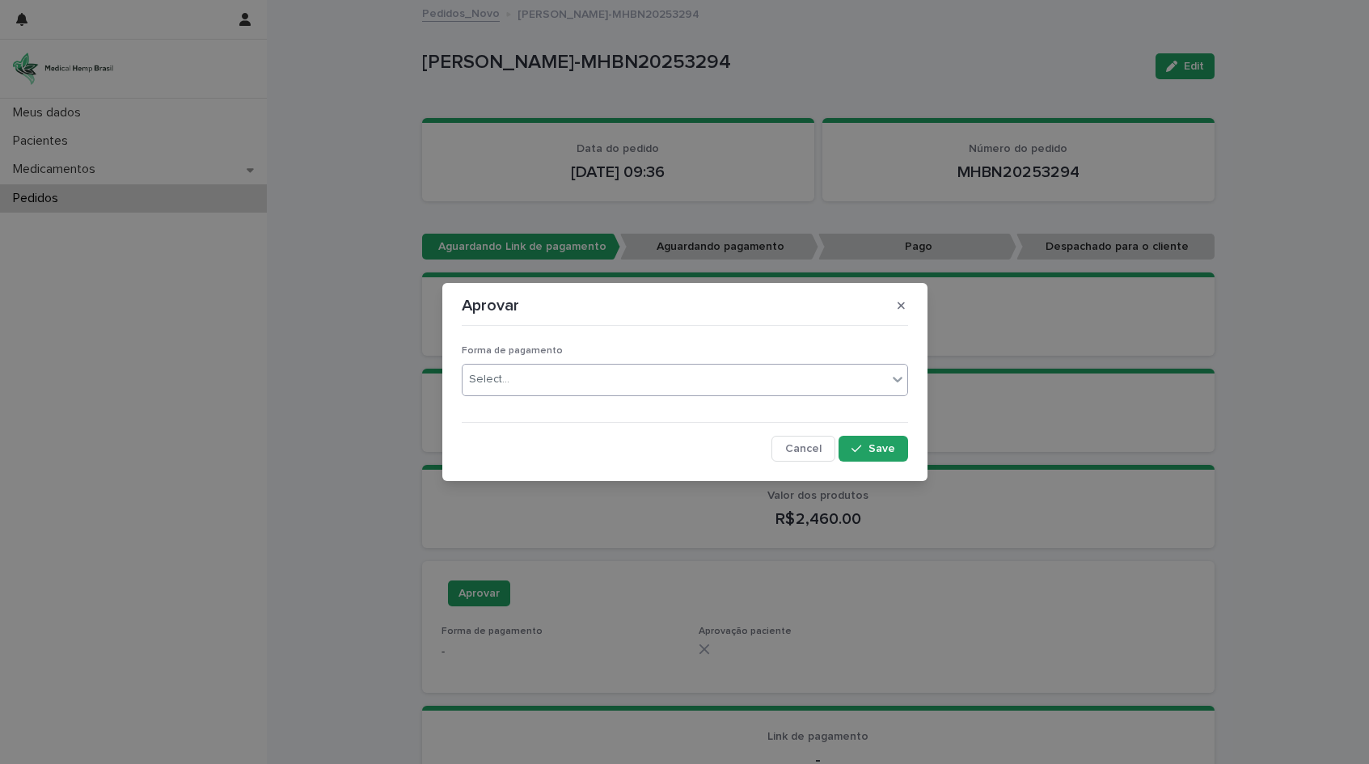
click at [511, 380] on input "text" at bounding box center [512, 380] width 2 height 14
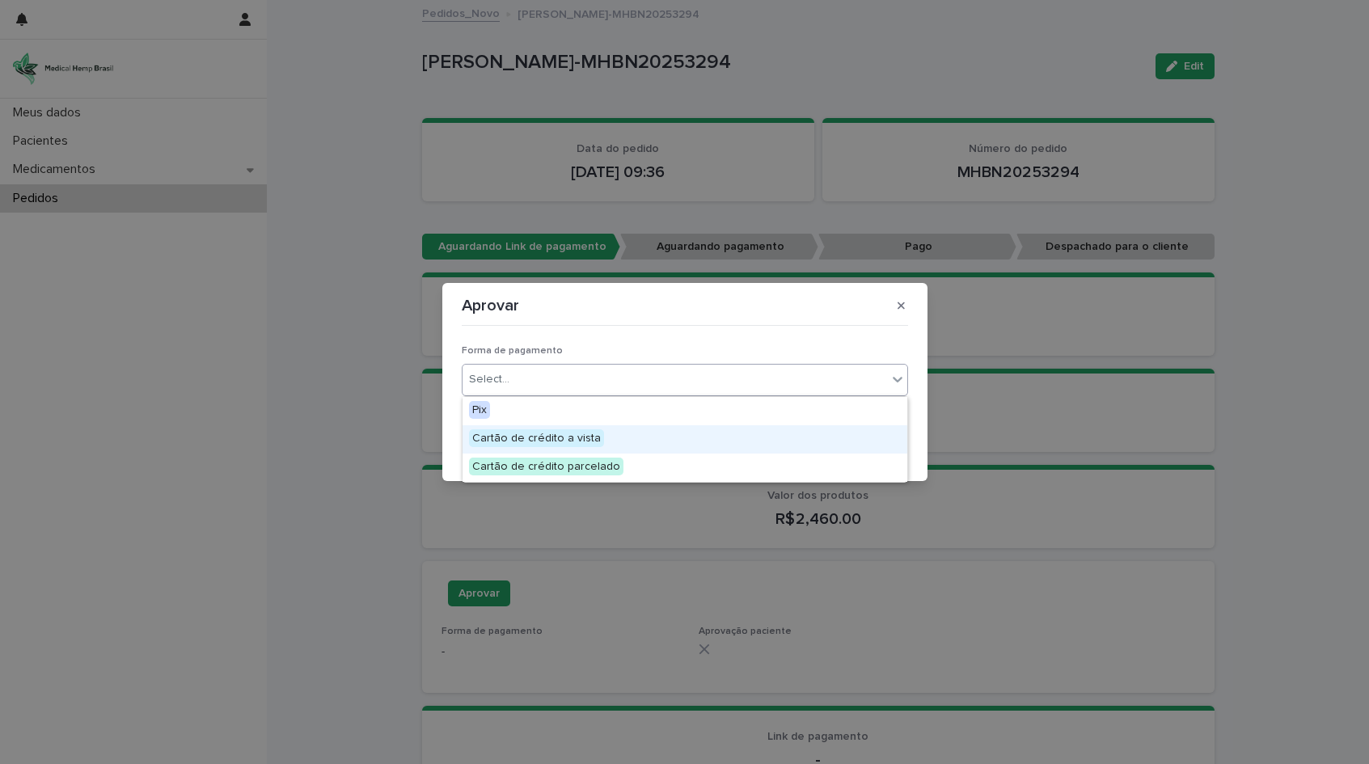
click at [614, 439] on div "Cartão de crédito a vista" at bounding box center [684, 439] width 445 height 28
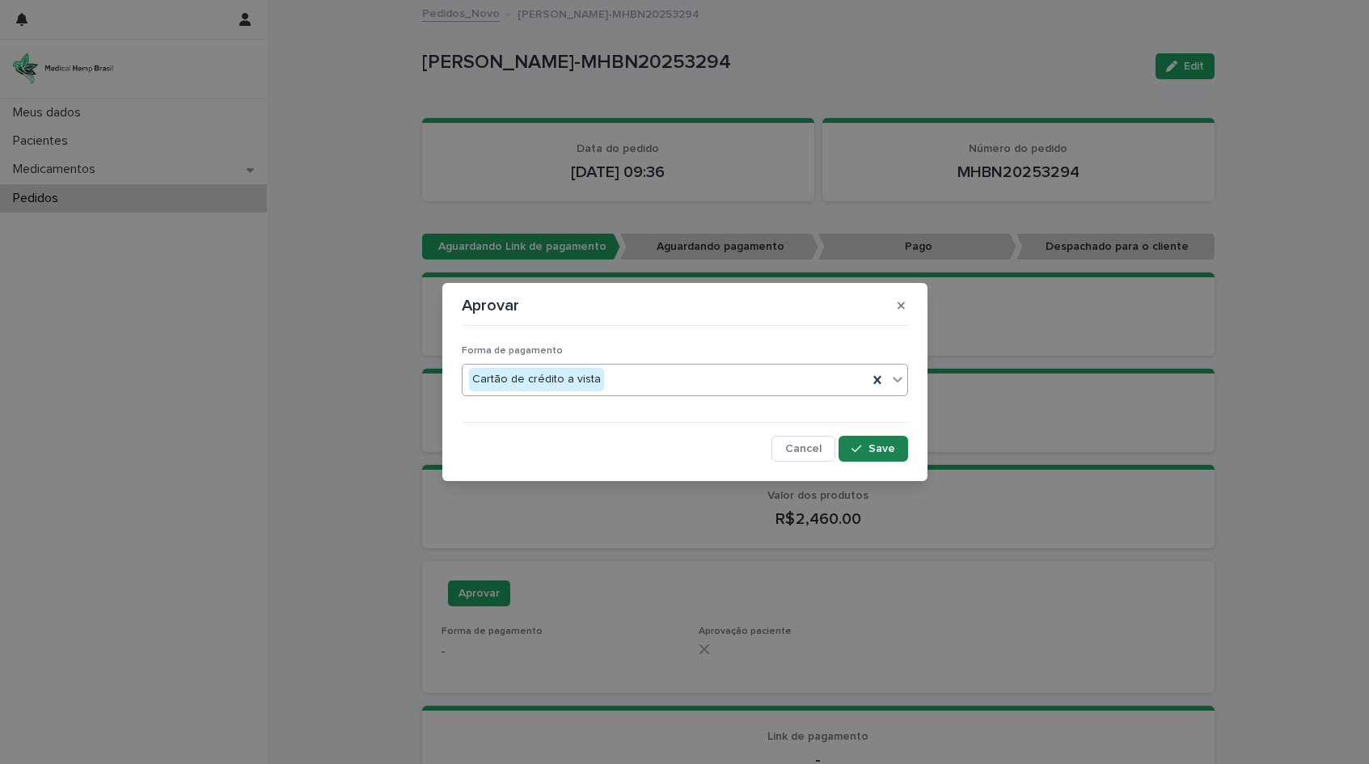
click at [892, 443] on span "Save" at bounding box center [881, 448] width 27 height 11
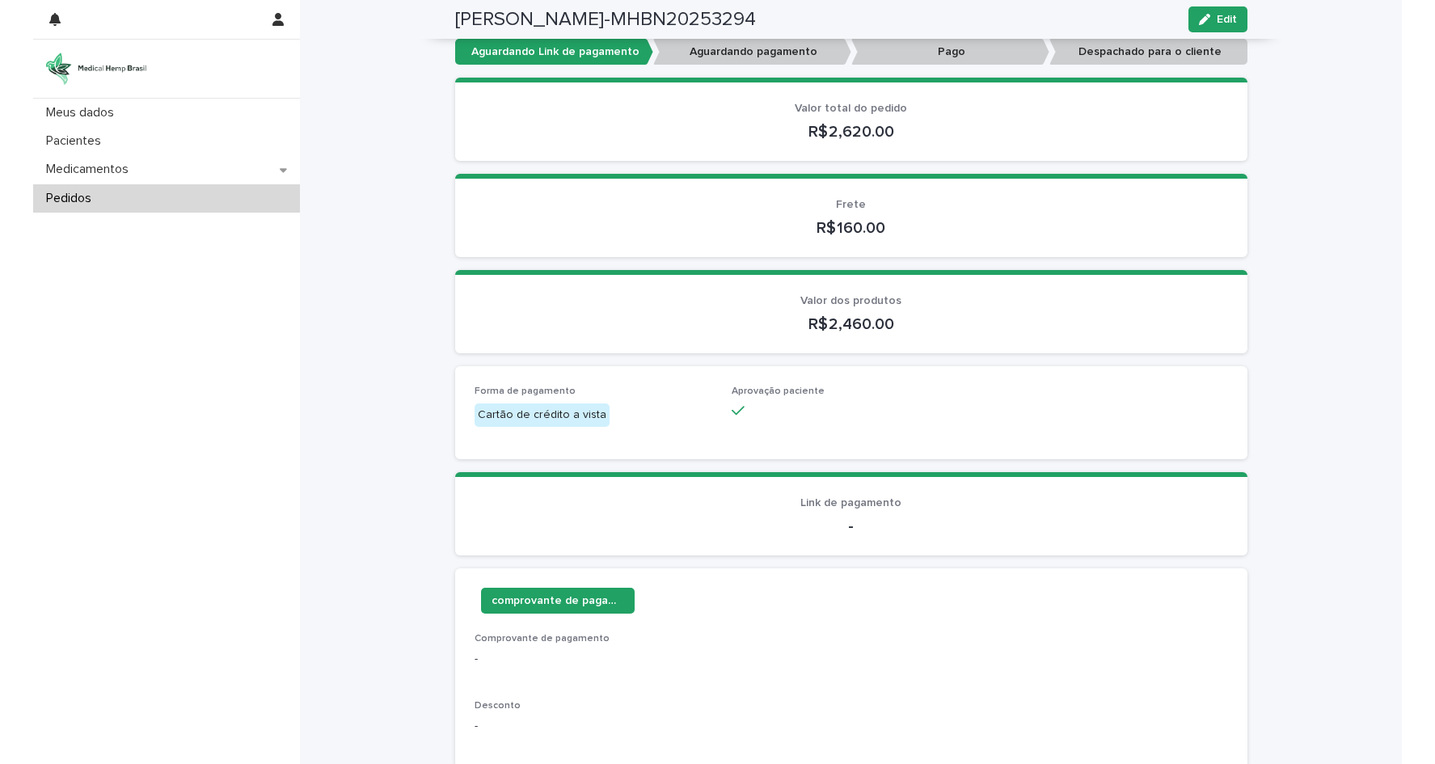
scroll to position [33, 0]
